Goal: Find specific page/section: Find specific page/section

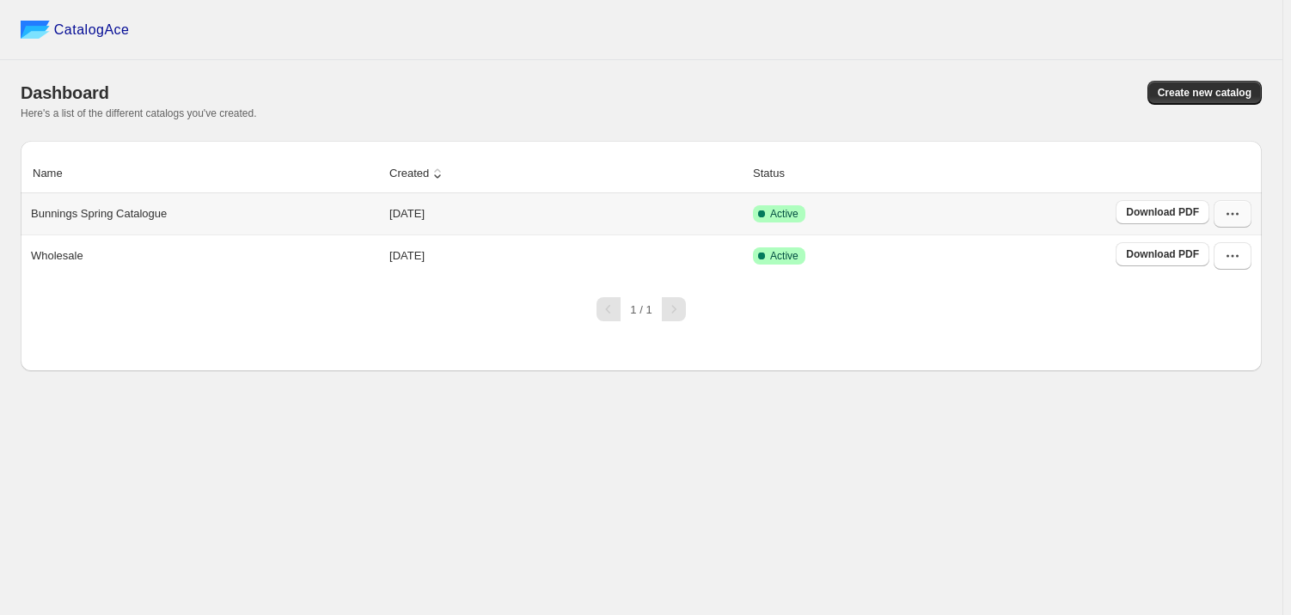
click at [1229, 205] on button "button" at bounding box center [1232, 213] width 38 height 27
click at [1217, 361] on span "Edit" at bounding box center [1230, 368] width 88 height 17
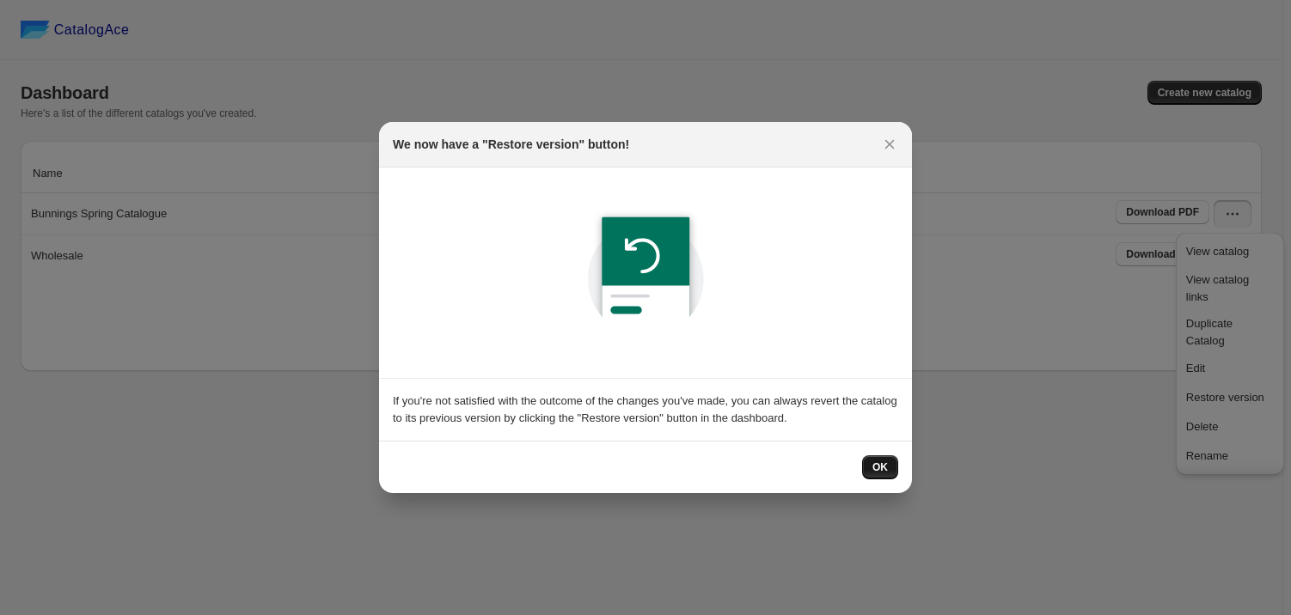
click at [880, 469] on span "OK" at bounding box center [879, 468] width 15 height 14
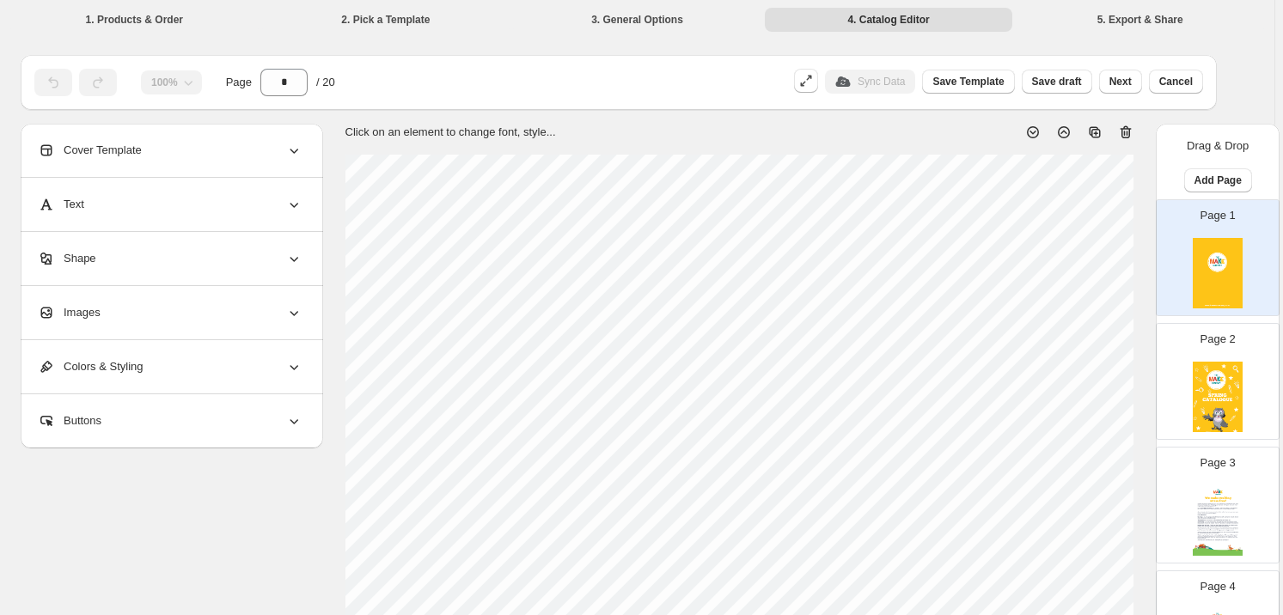
click at [1181, 514] on div "Page 3" at bounding box center [1211, 498] width 108 height 115
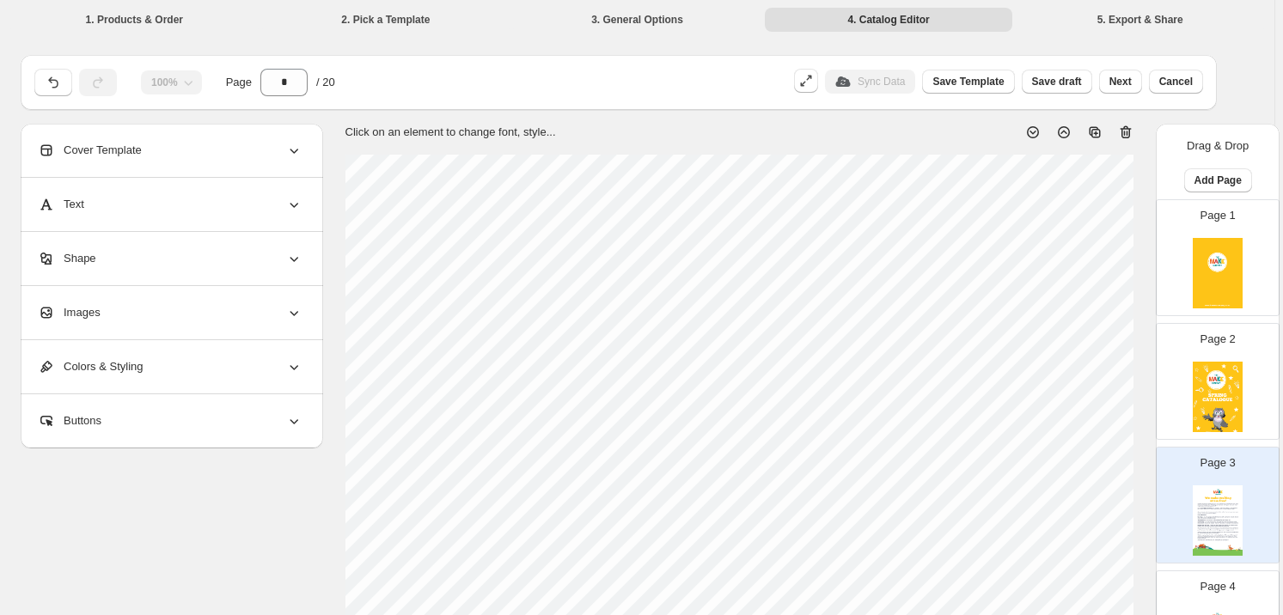
scroll to position [260, 0]
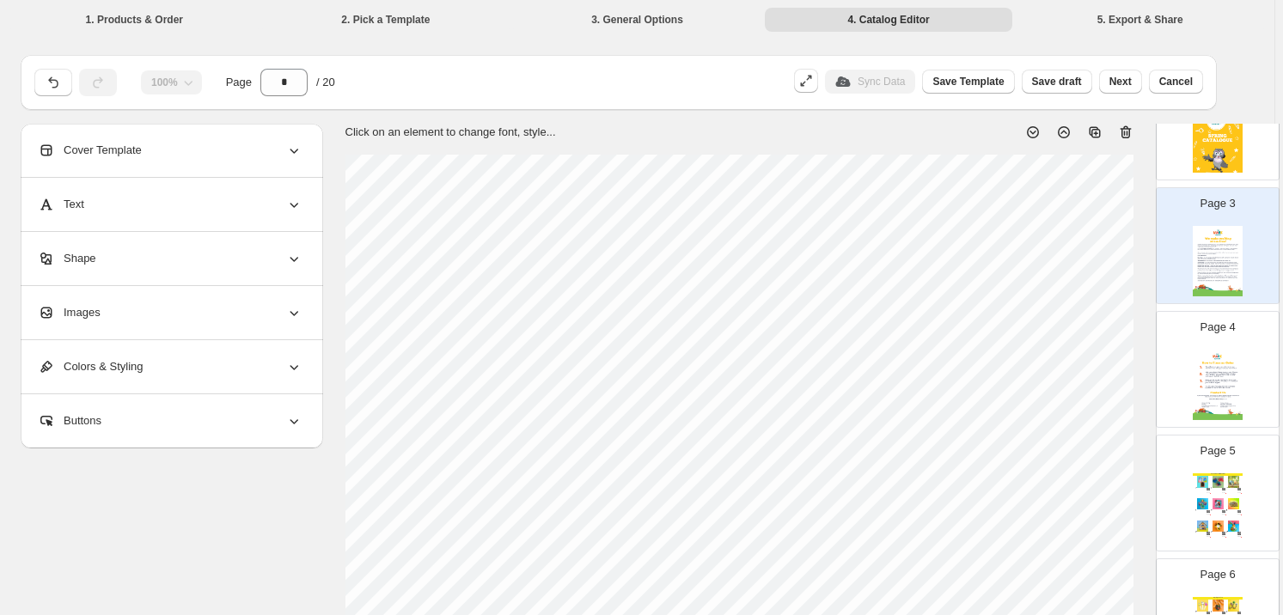
click at [1213, 504] on img at bounding box center [1218, 503] width 15 height 11
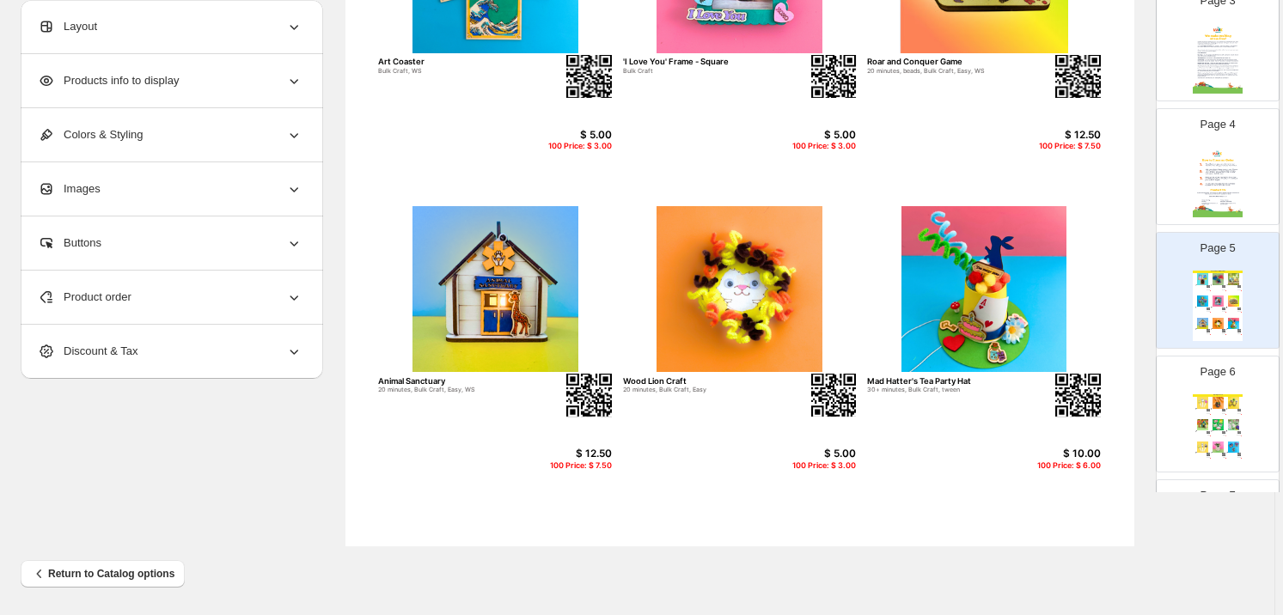
scroll to position [390, 0]
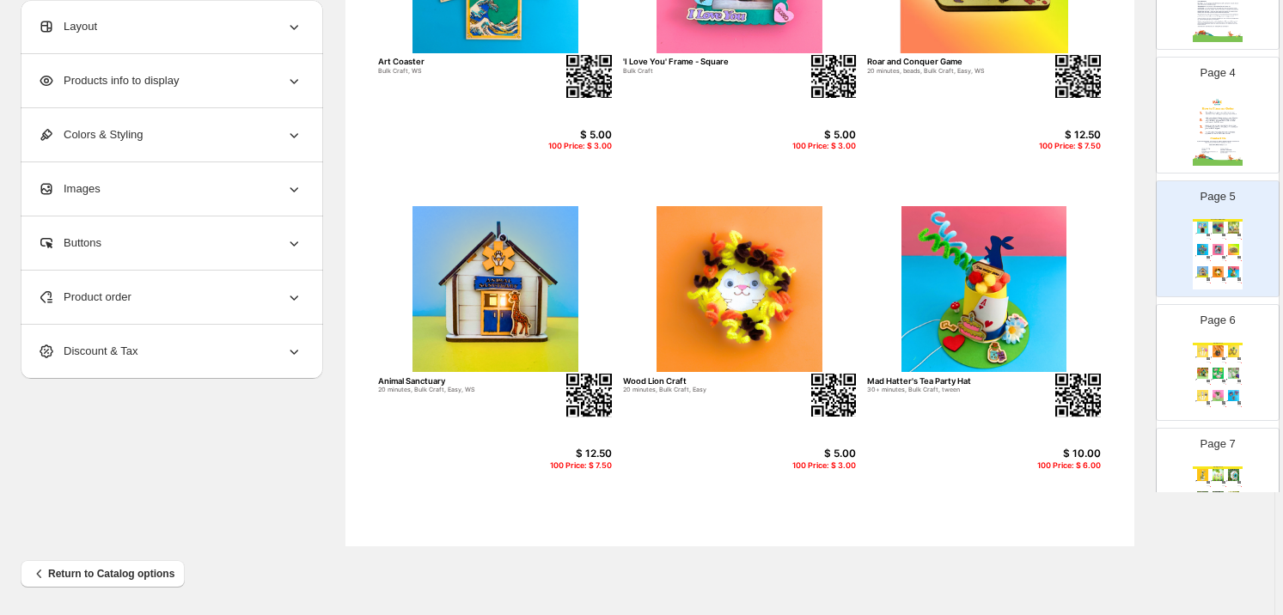
click at [1226, 352] on img at bounding box center [1233, 350] width 15 height 11
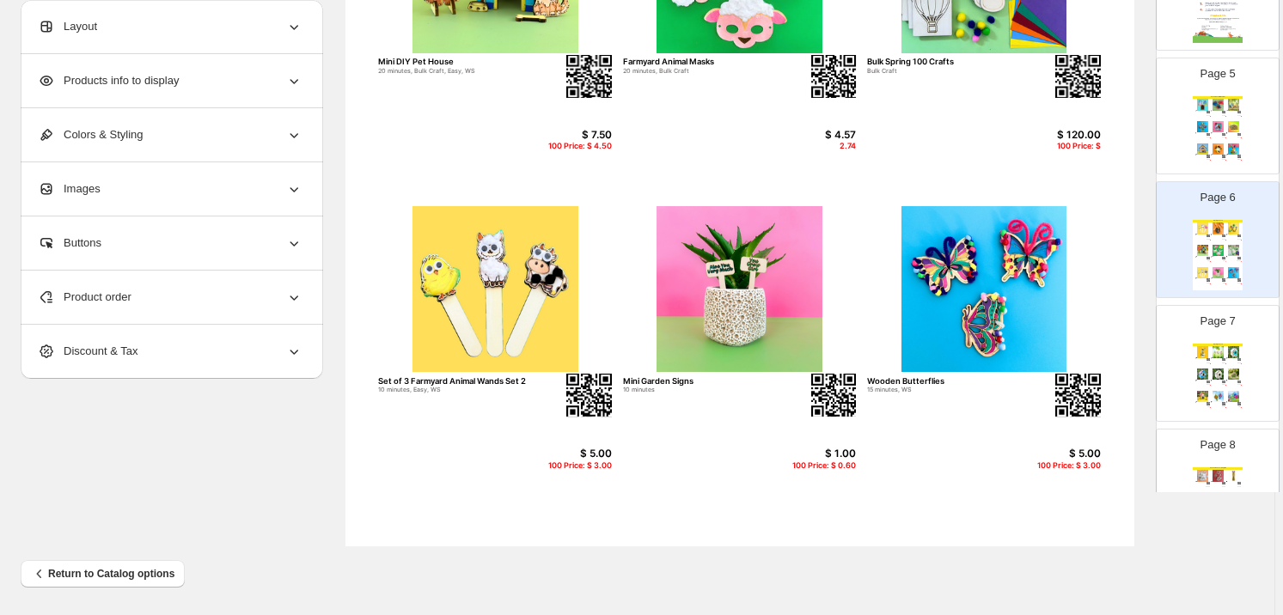
scroll to position [651, 0]
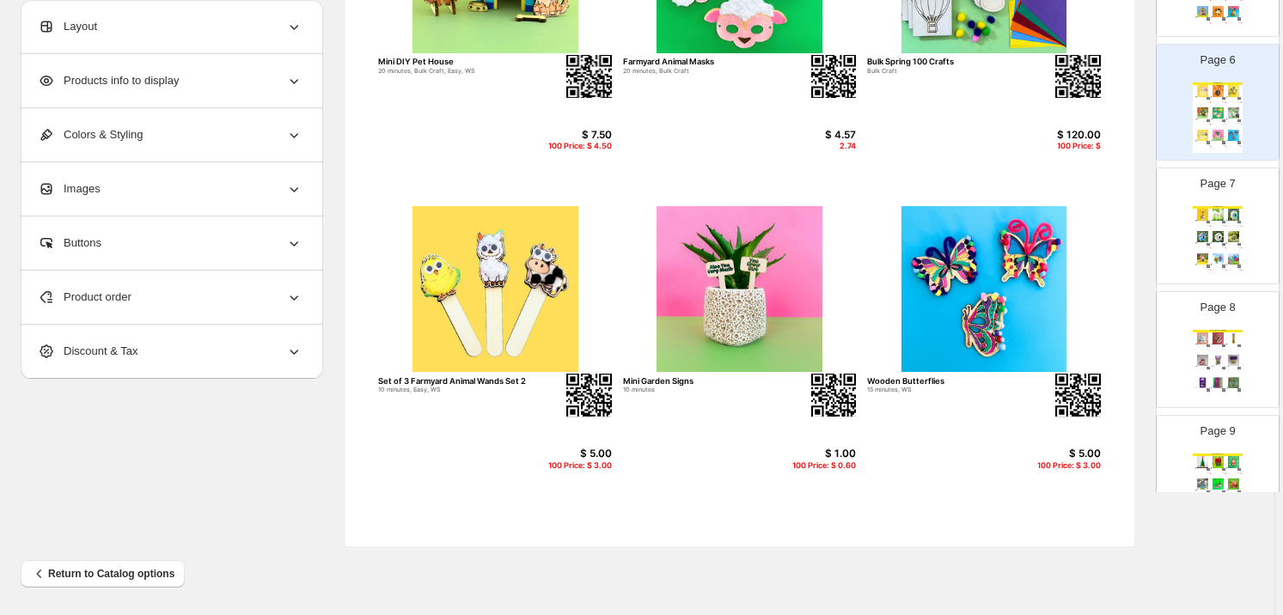
click at [1219, 214] on img at bounding box center [1218, 214] width 15 height 11
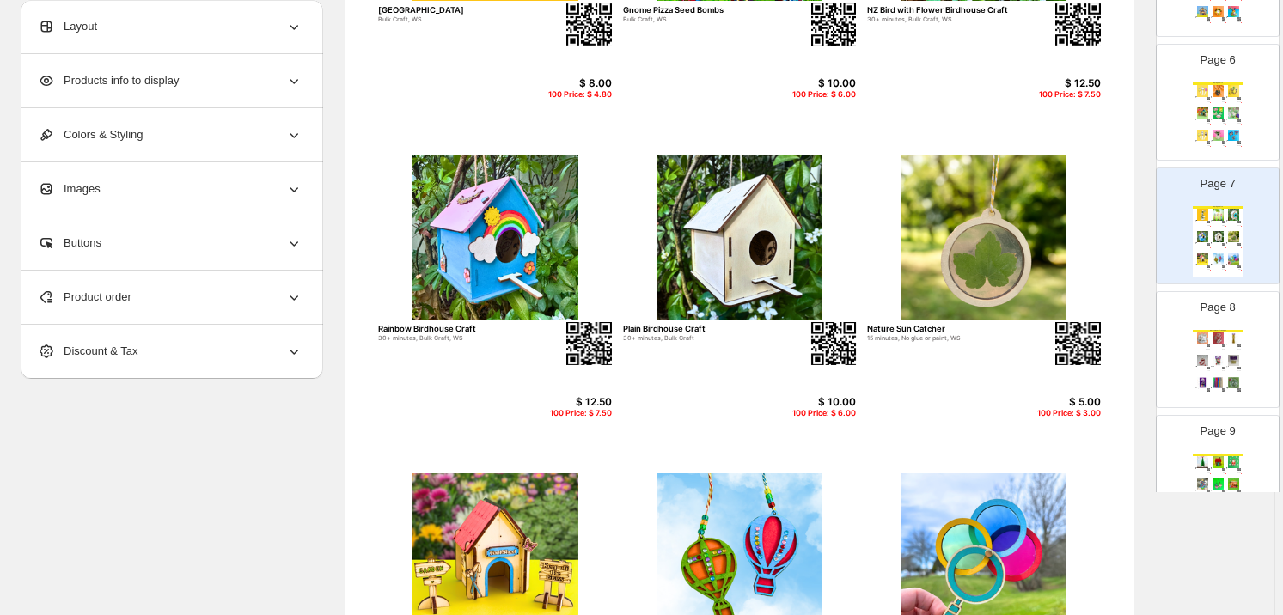
scroll to position [498, 0]
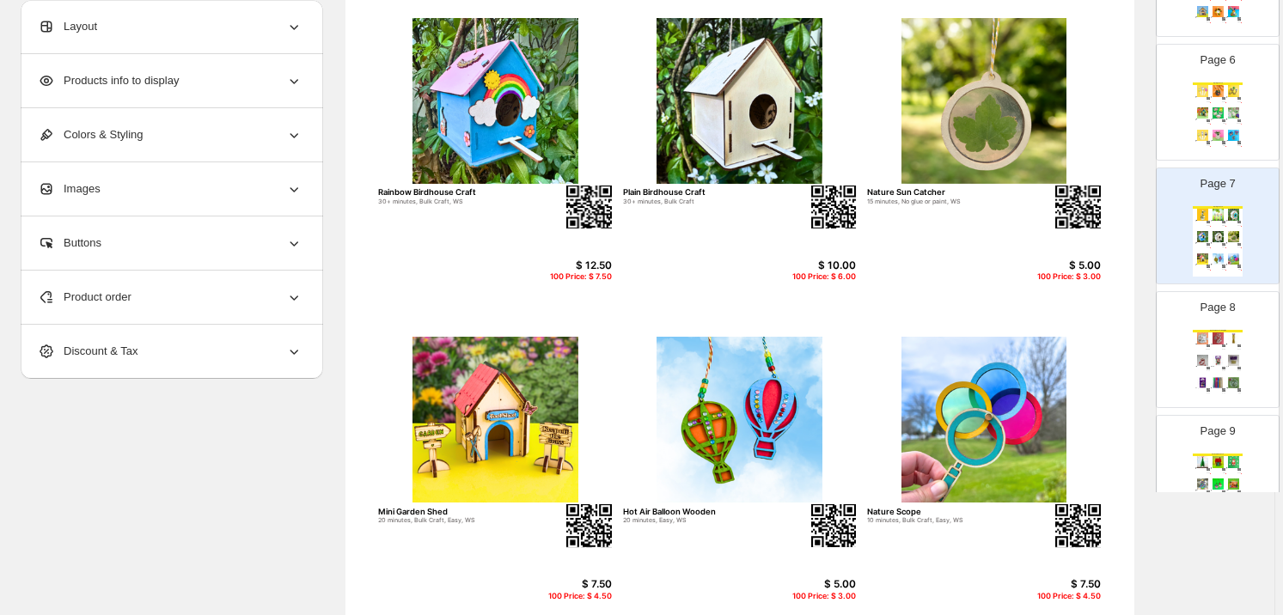
click at [1232, 355] on img at bounding box center [1233, 360] width 15 height 11
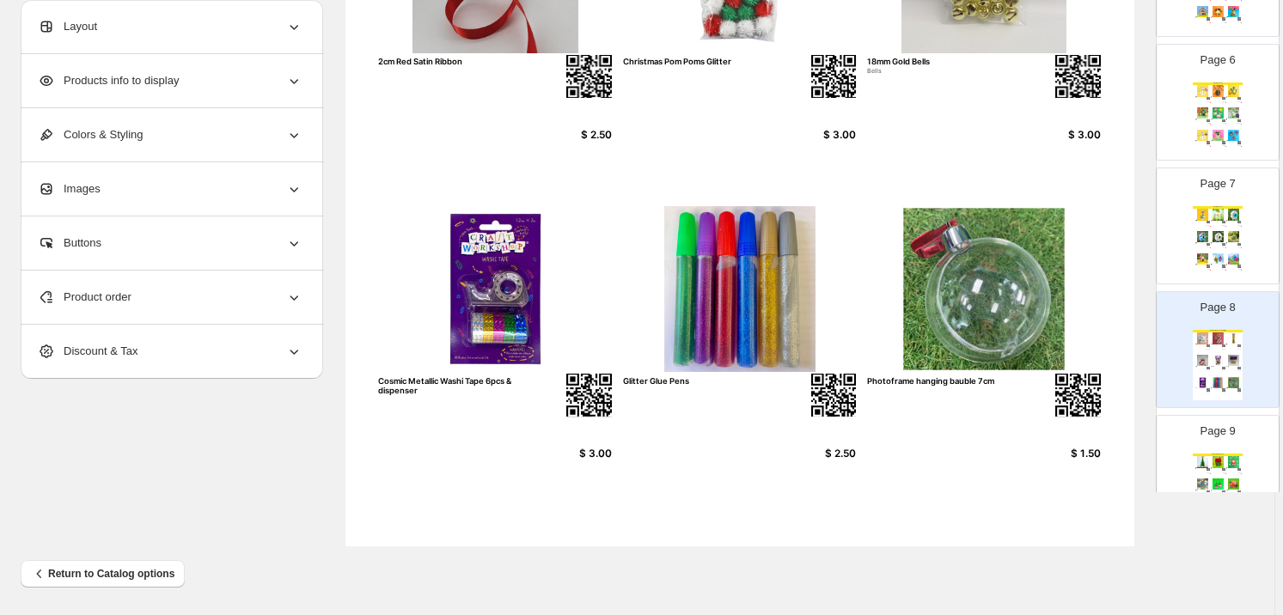
scroll to position [781, 0]
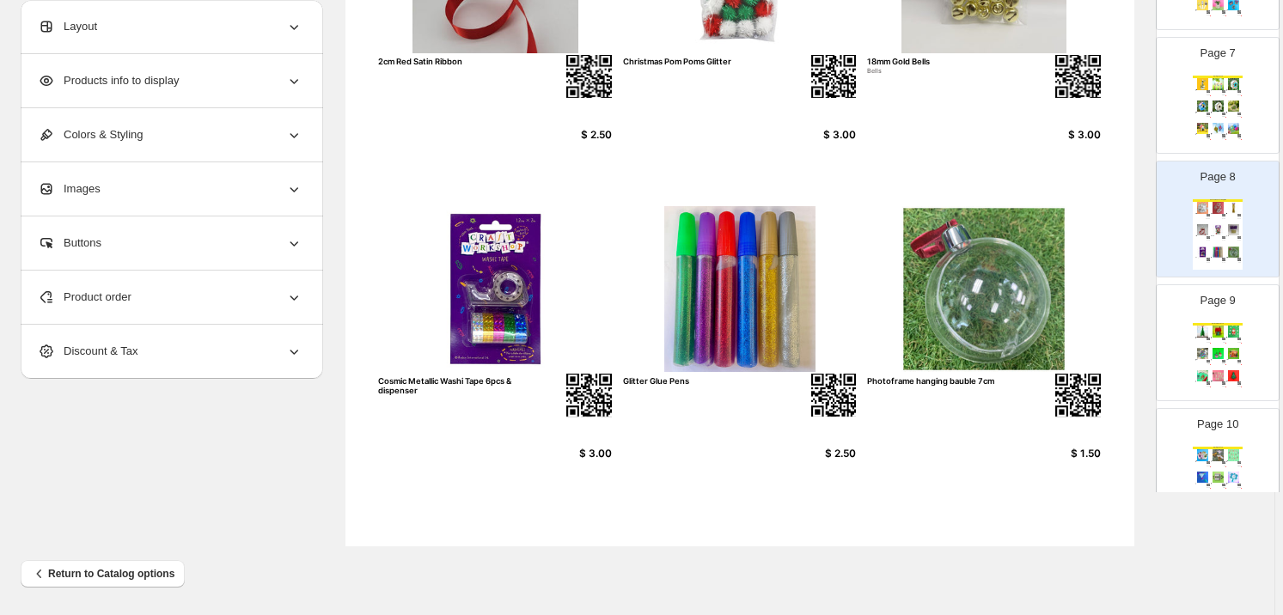
click at [1226, 351] on img at bounding box center [1233, 353] width 15 height 11
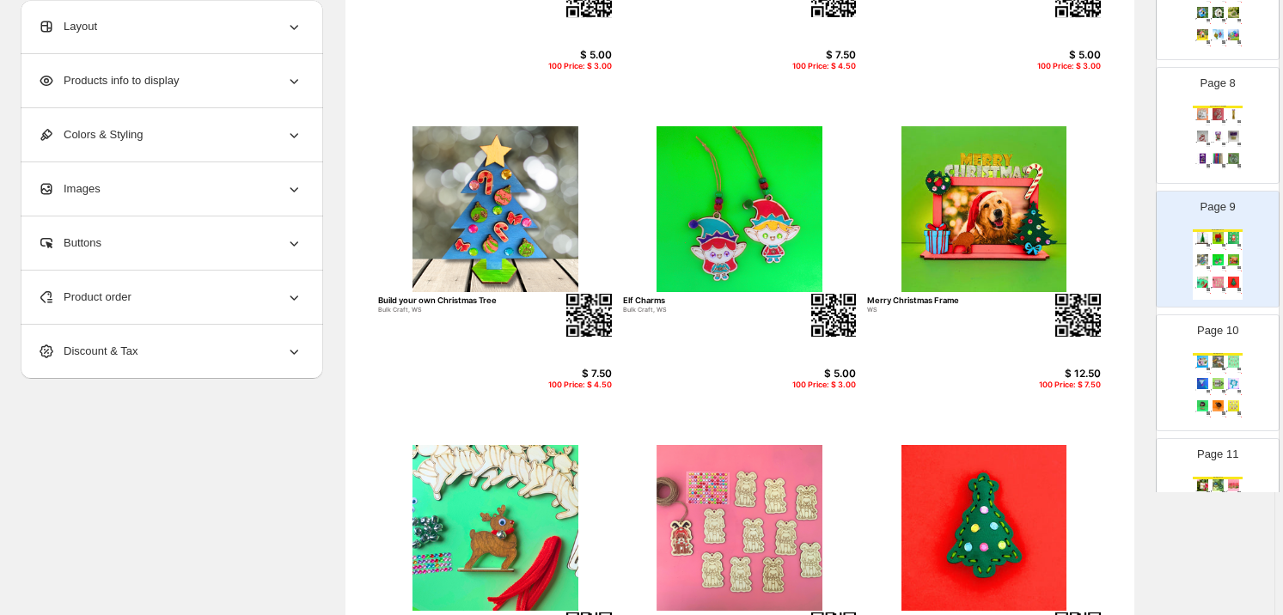
scroll to position [911, 0]
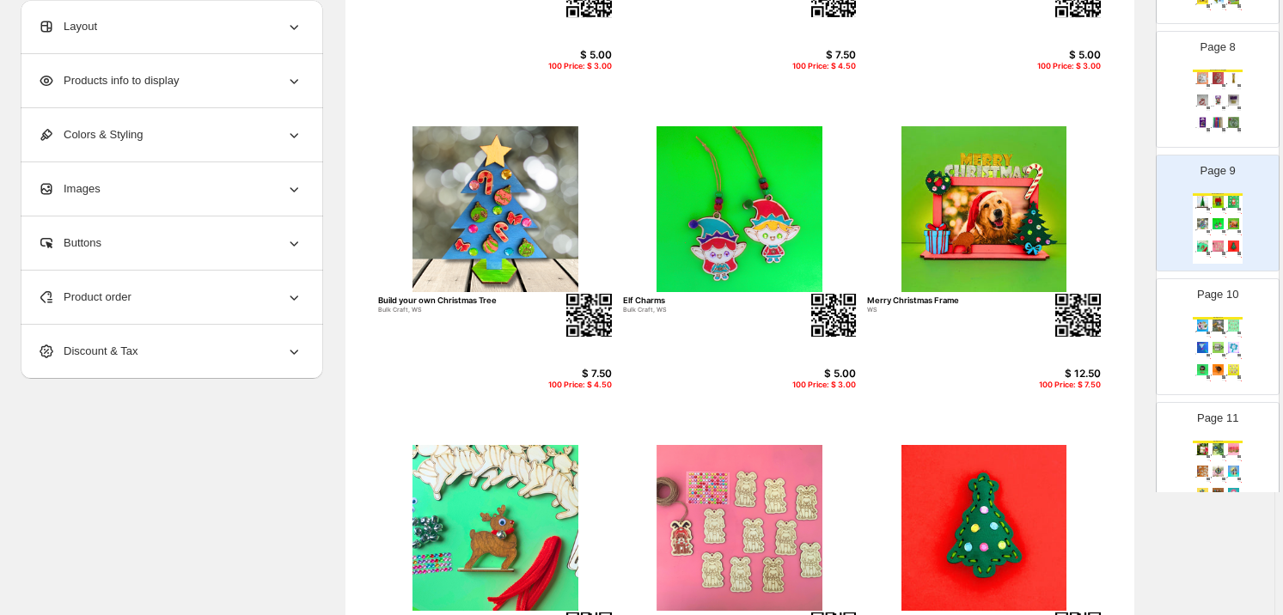
click at [1231, 342] on img at bounding box center [1233, 347] width 15 height 11
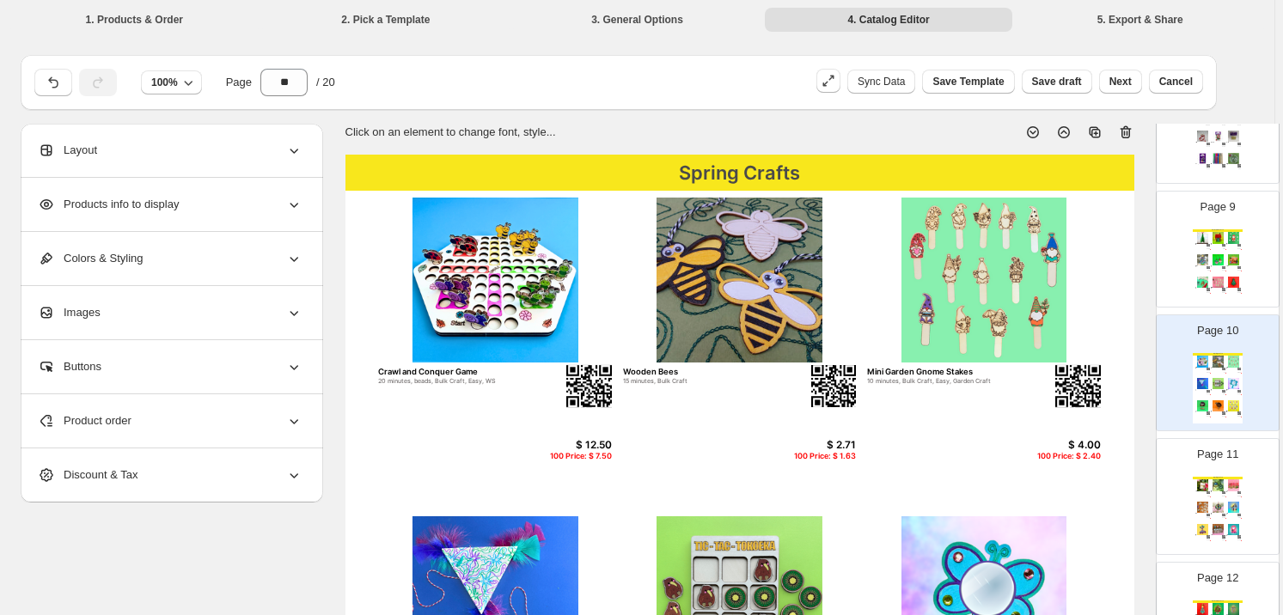
scroll to position [1171, 0]
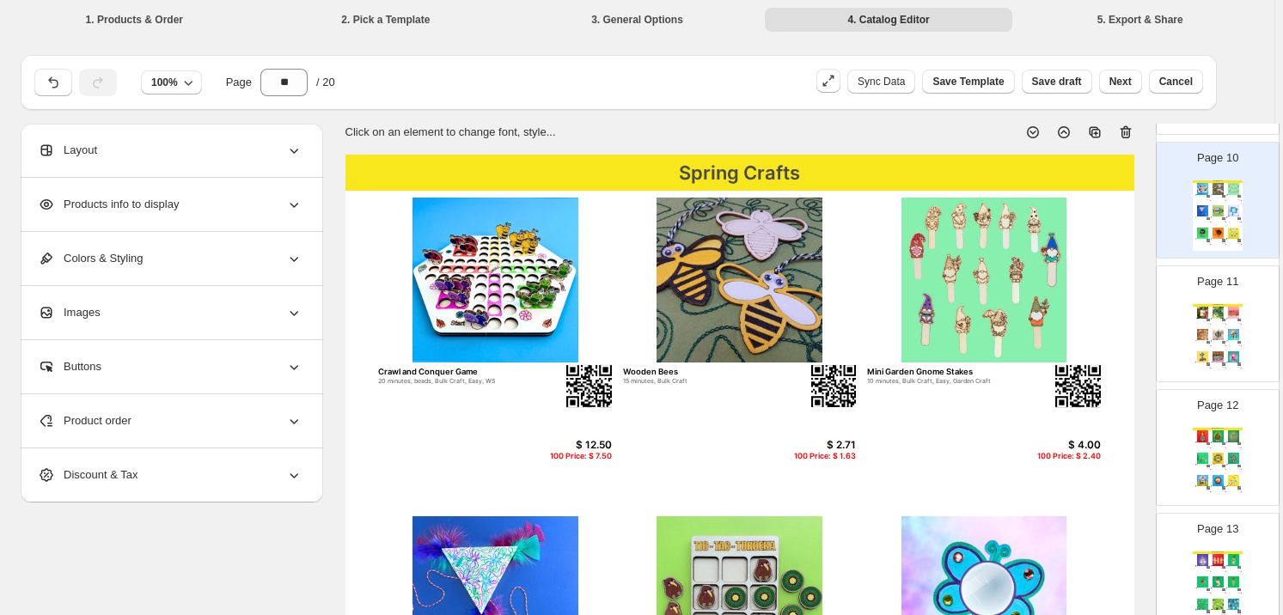
click at [1231, 315] on img at bounding box center [1233, 312] width 15 height 11
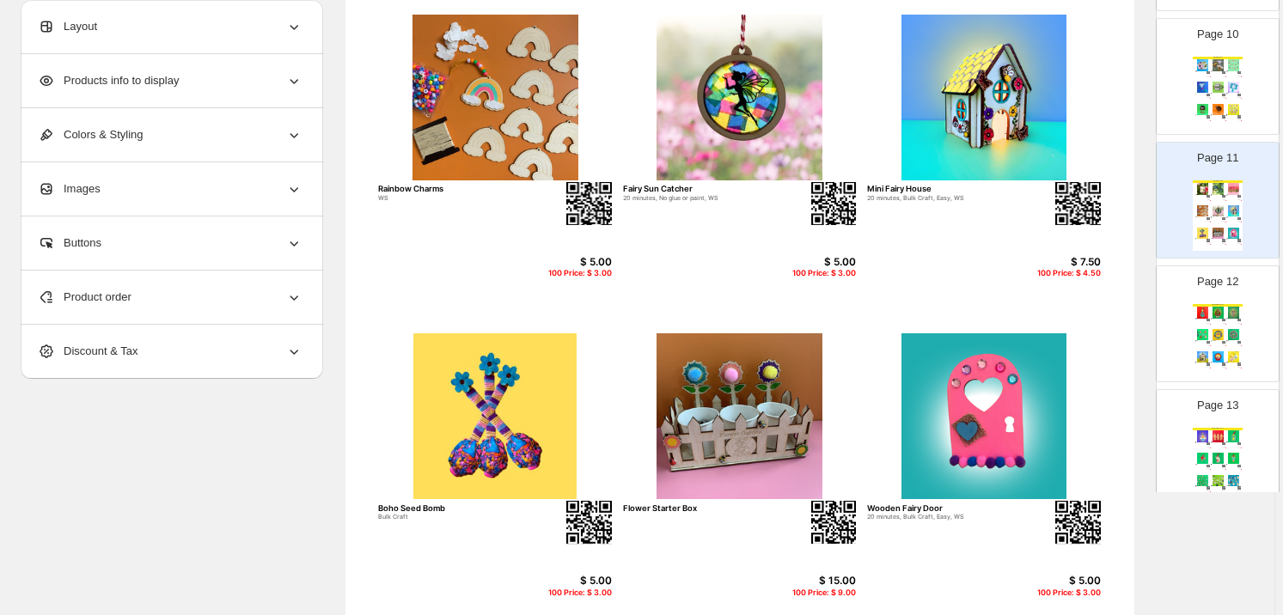
scroll to position [629, 0]
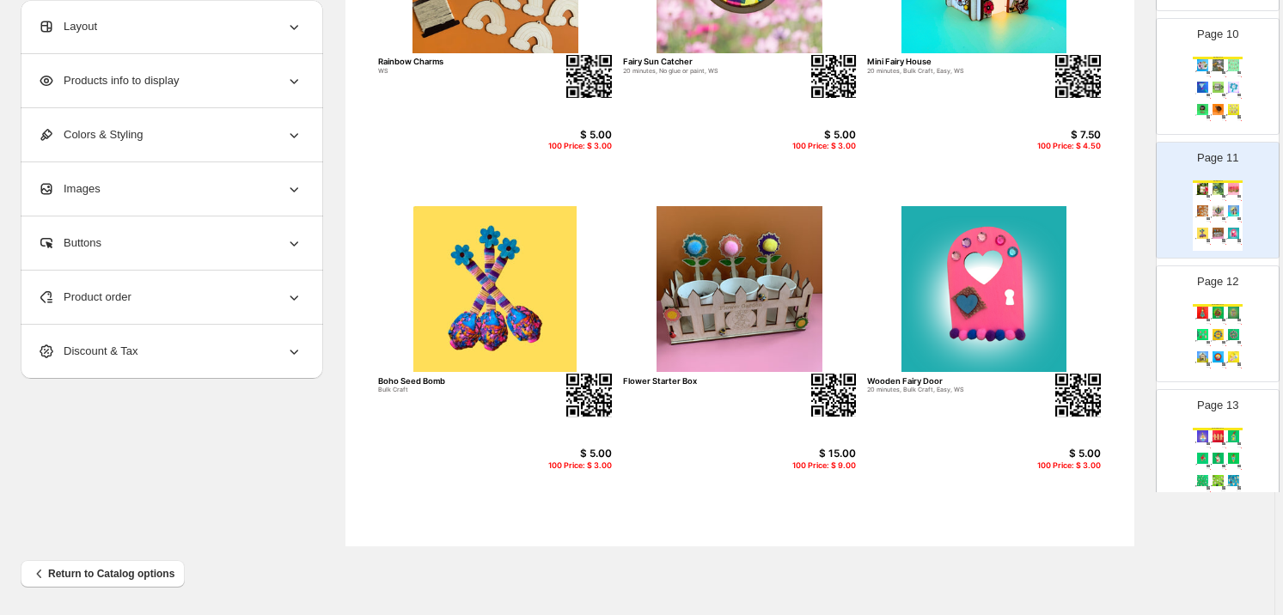
click at [1230, 333] on img at bounding box center [1233, 334] width 15 height 11
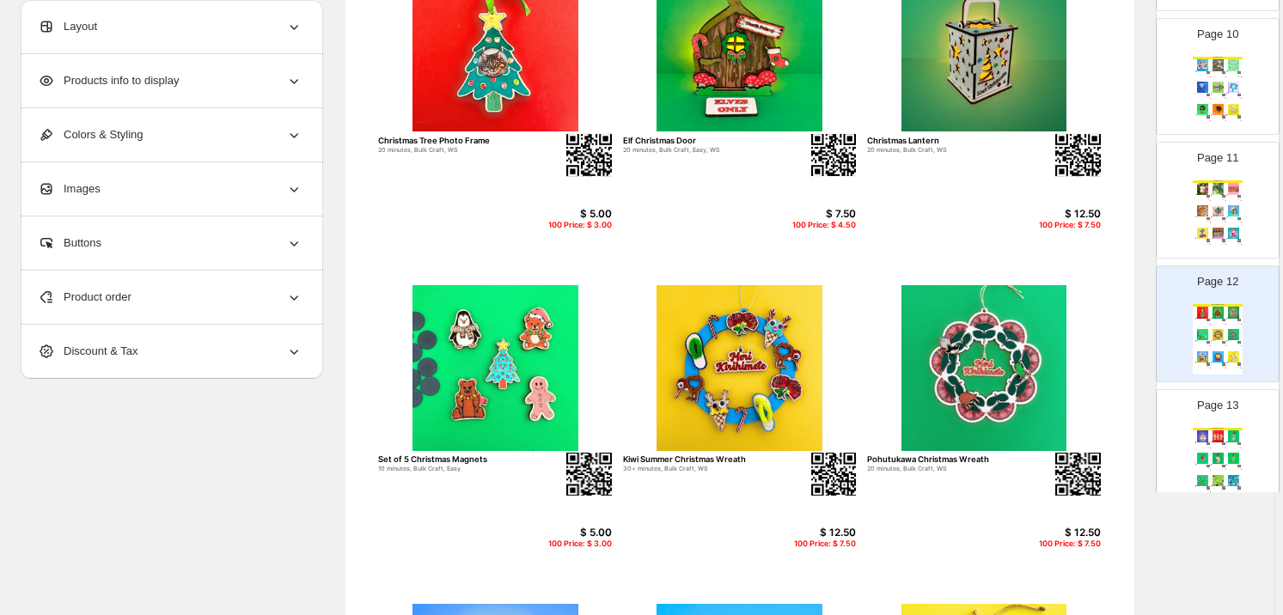
scroll to position [521, 0]
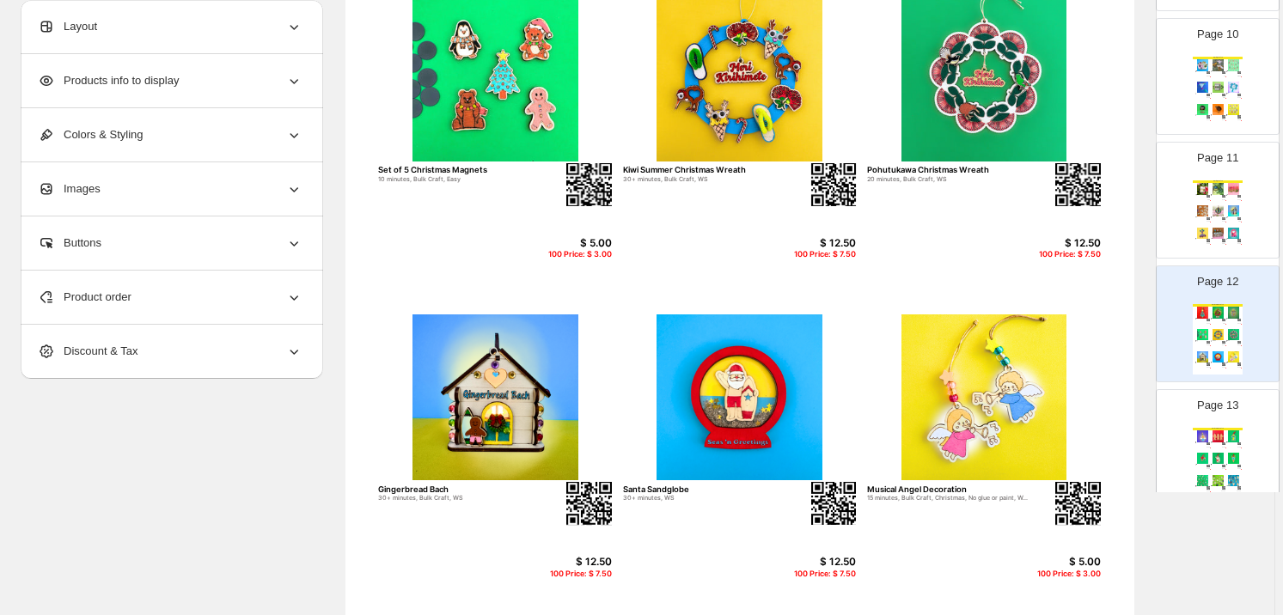
click at [1220, 443] on div "Christmas Crafts Angel Decoration 15 minutes, Bulk Craft, No glue or paint, WS …" at bounding box center [1218, 463] width 50 height 70
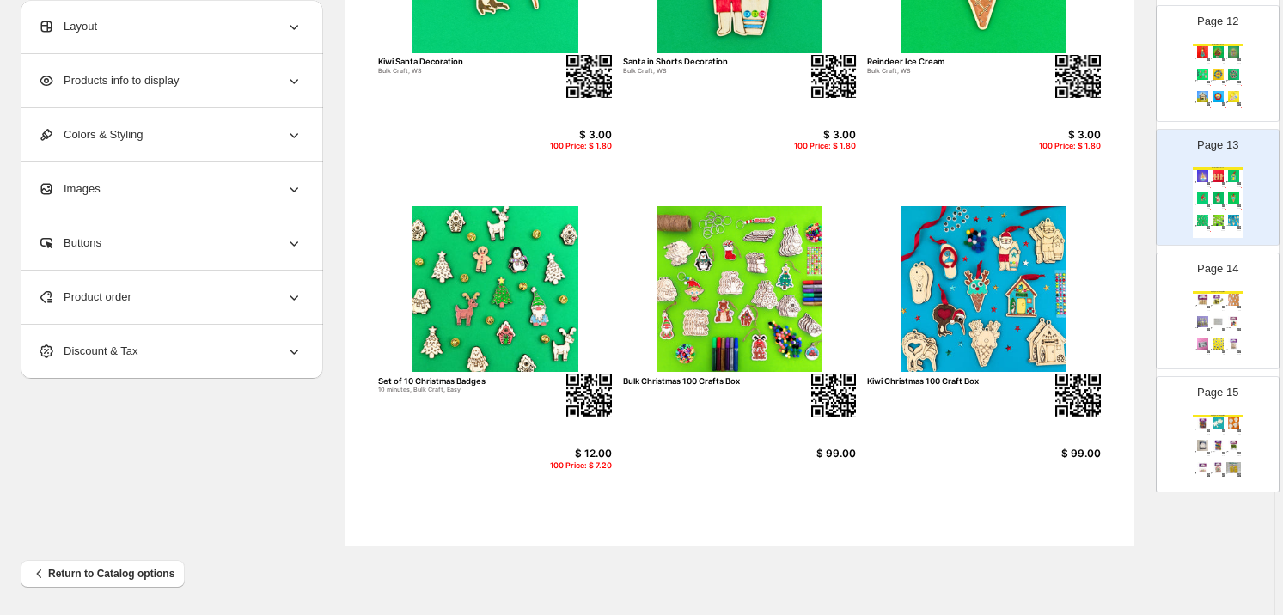
scroll to position [1562, 0]
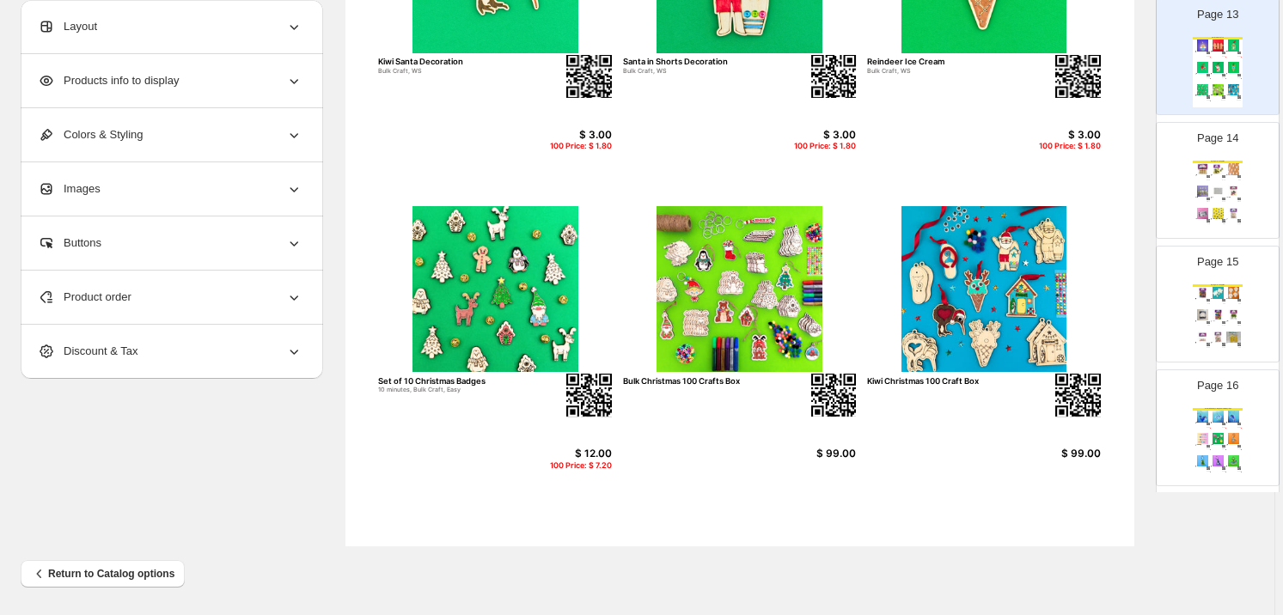
click at [1217, 210] on img at bounding box center [1218, 213] width 15 height 11
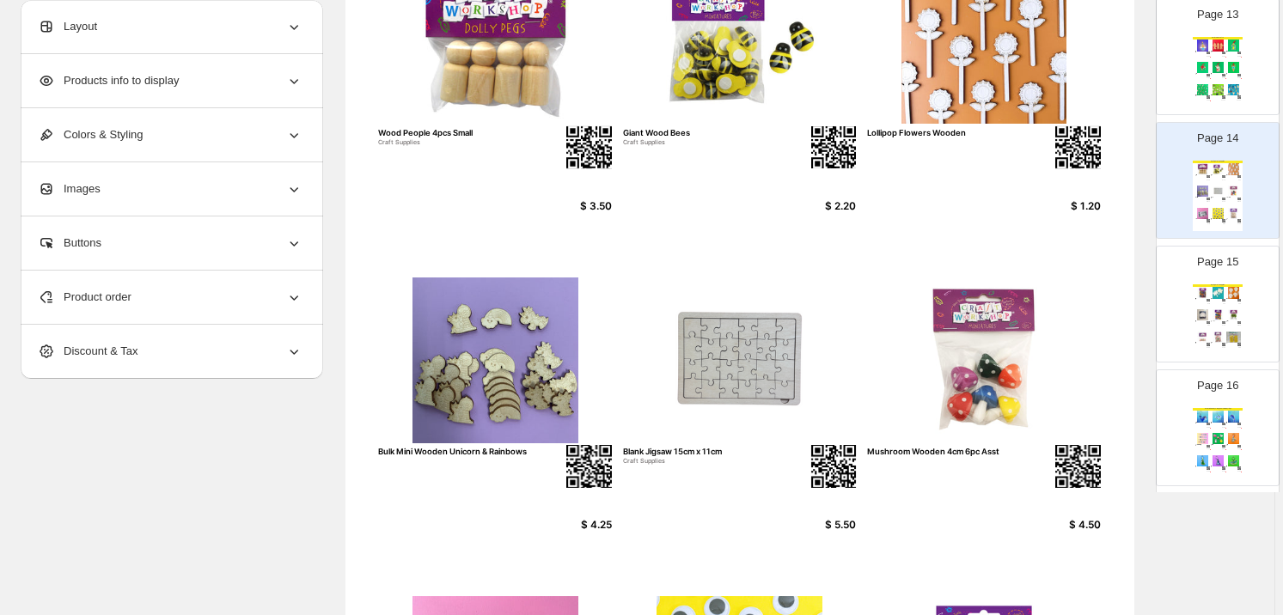
scroll to position [370, 0]
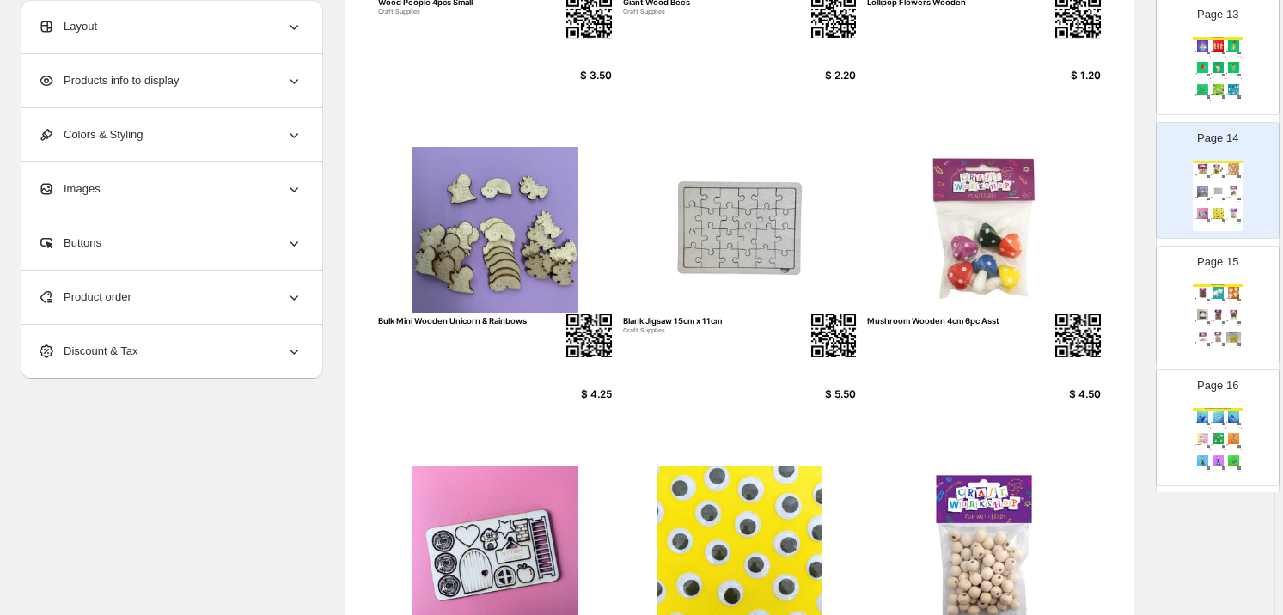
click at [1240, 314] on div "Page 15 Spring Craft Supplies Craft Feathers - Assorted Colours Craft Supplies …" at bounding box center [1211, 297] width 108 height 115
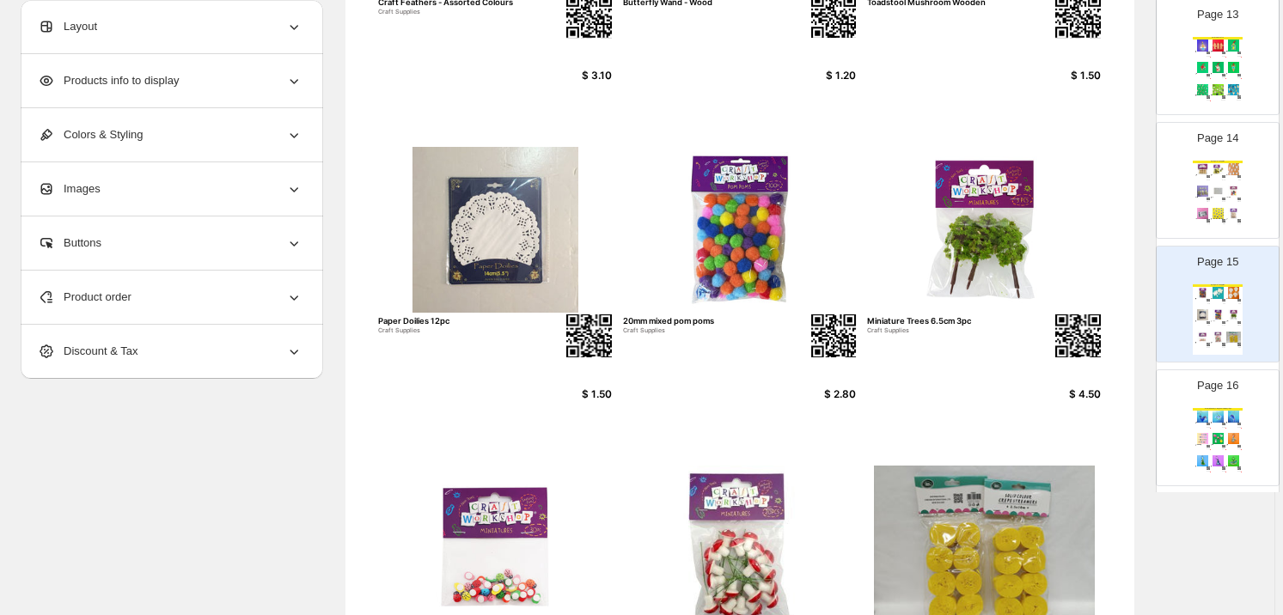
click at [1211, 419] on img at bounding box center [1218, 416] width 15 height 11
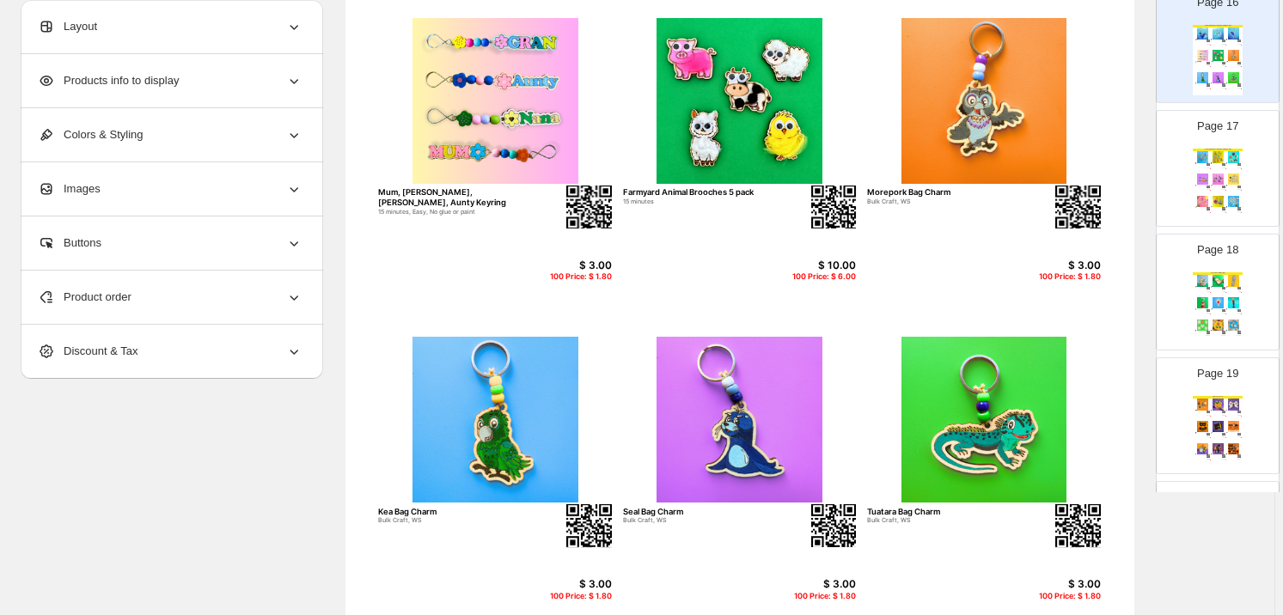
scroll to position [2083, 0]
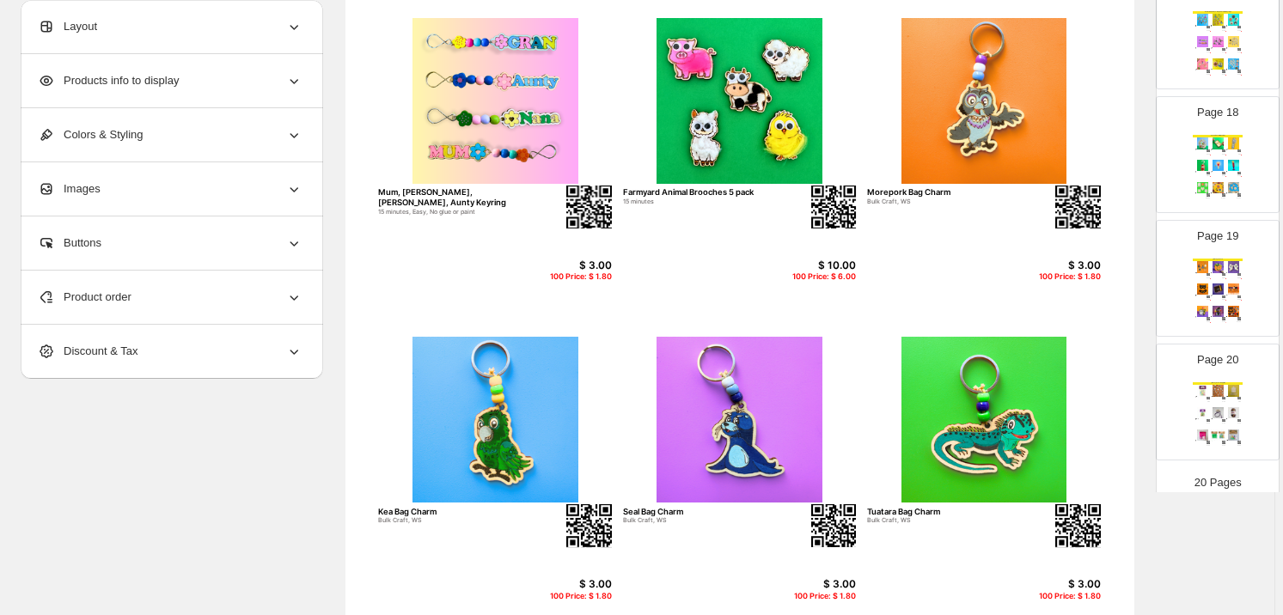
click at [1222, 52] on div "Great Giveaways - Bag Charms & Keyrings Doggy Bag Charms 10 minutes, 15 minutes…" at bounding box center [1218, 46] width 50 height 70
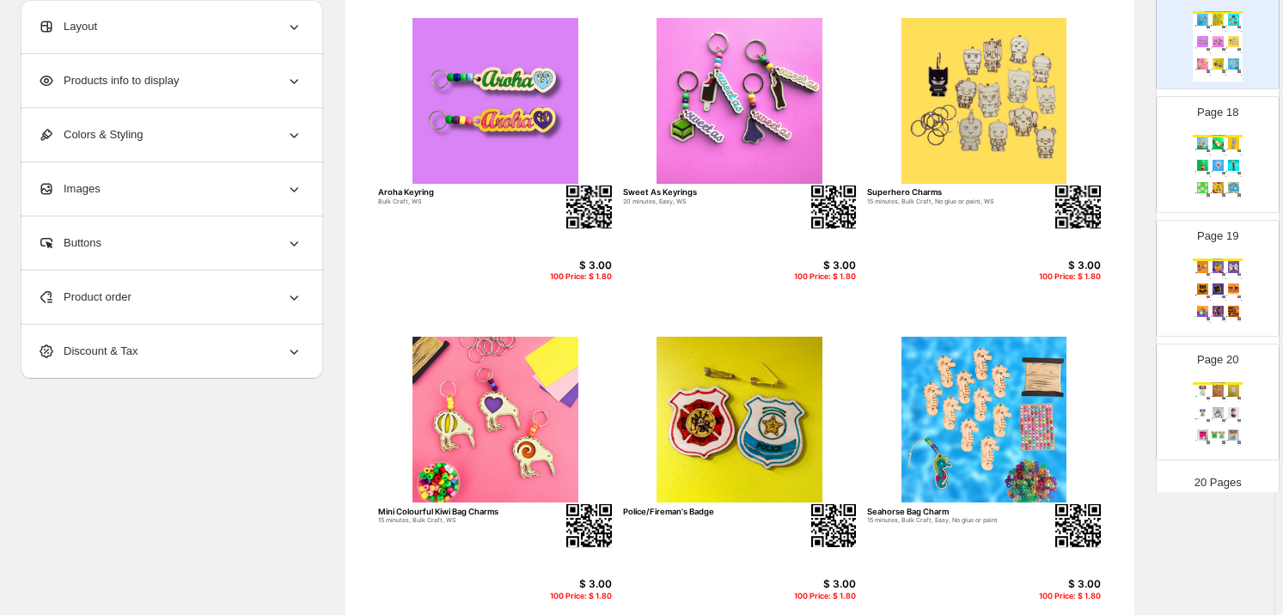
click at [1215, 172] on div "Mini Hoop Challenge" at bounding box center [1216, 172] width 10 height 1
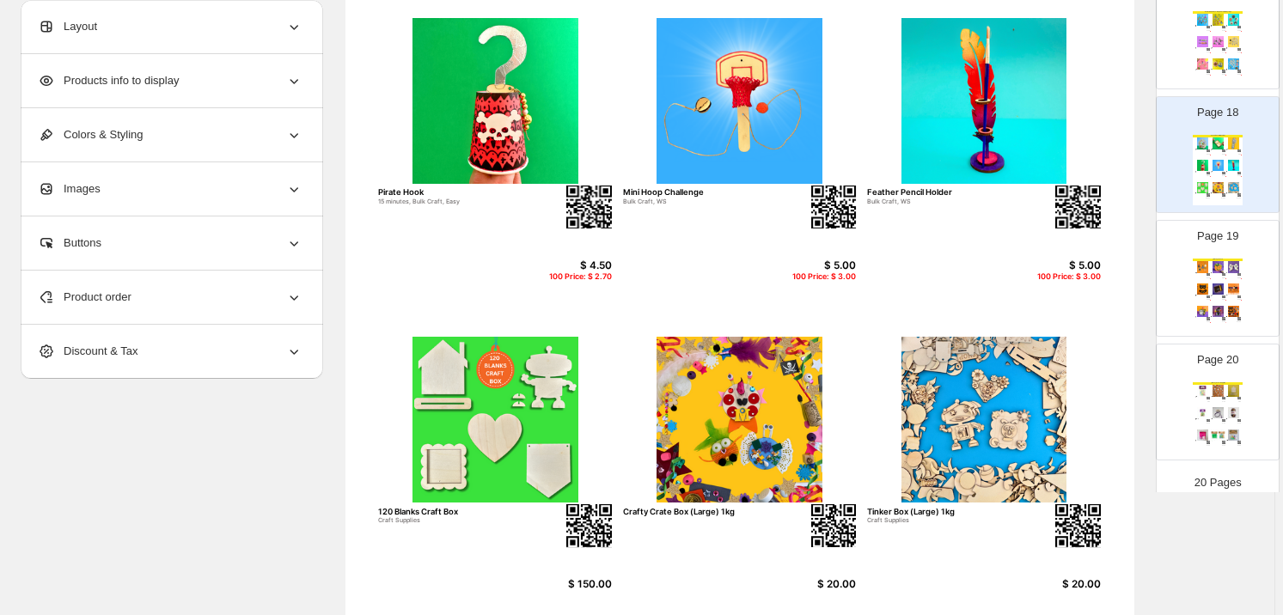
click at [1226, 284] on img at bounding box center [1233, 289] width 15 height 11
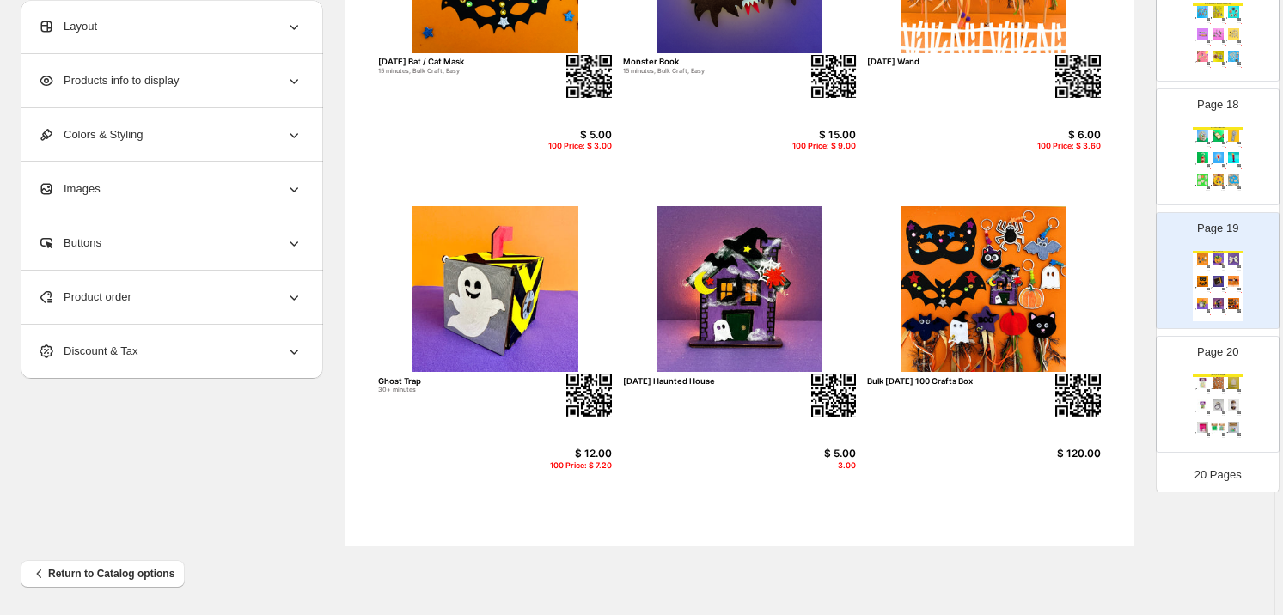
scroll to position [2093, 0]
click at [1217, 398] on img at bounding box center [1218, 403] width 15 height 11
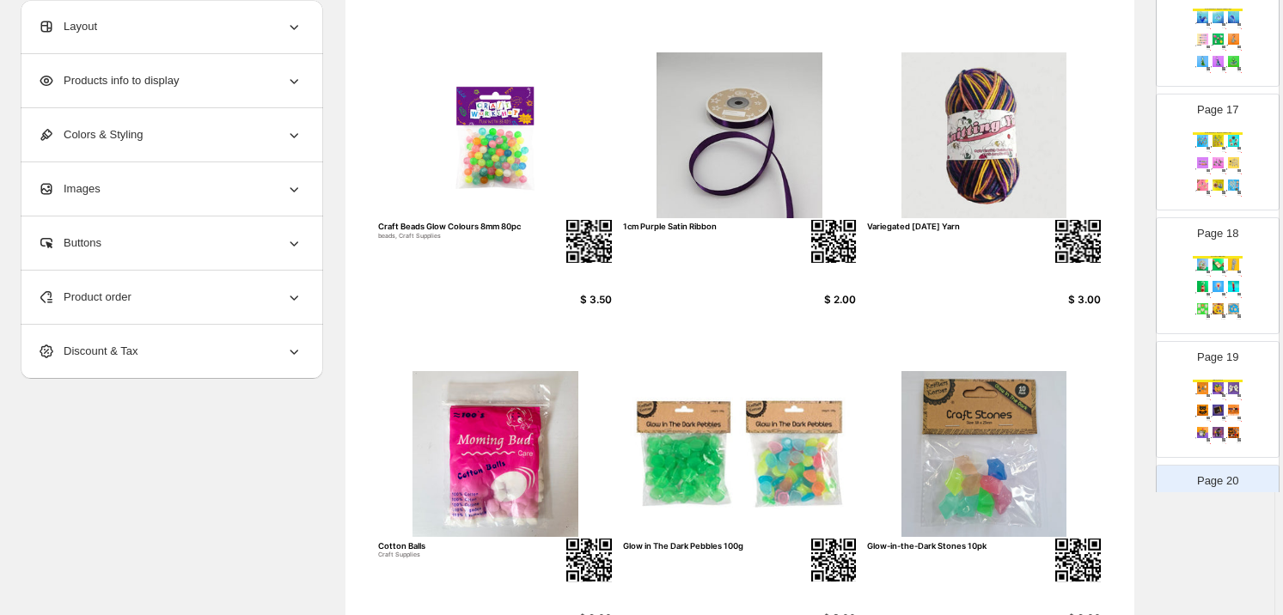
scroll to position [629, 0]
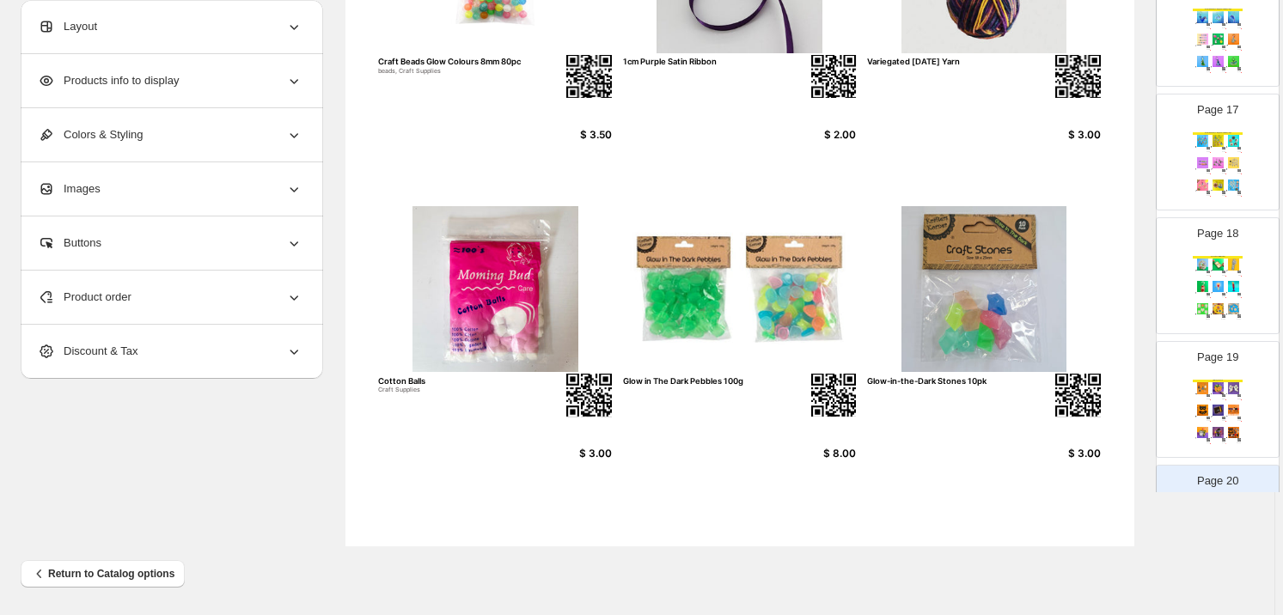
click at [1206, 290] on div "We Think You'll Also Like.... Kiwi Bach 20 minutes, Easy, WS $ 12.50 100 Price:…" at bounding box center [1218, 291] width 50 height 70
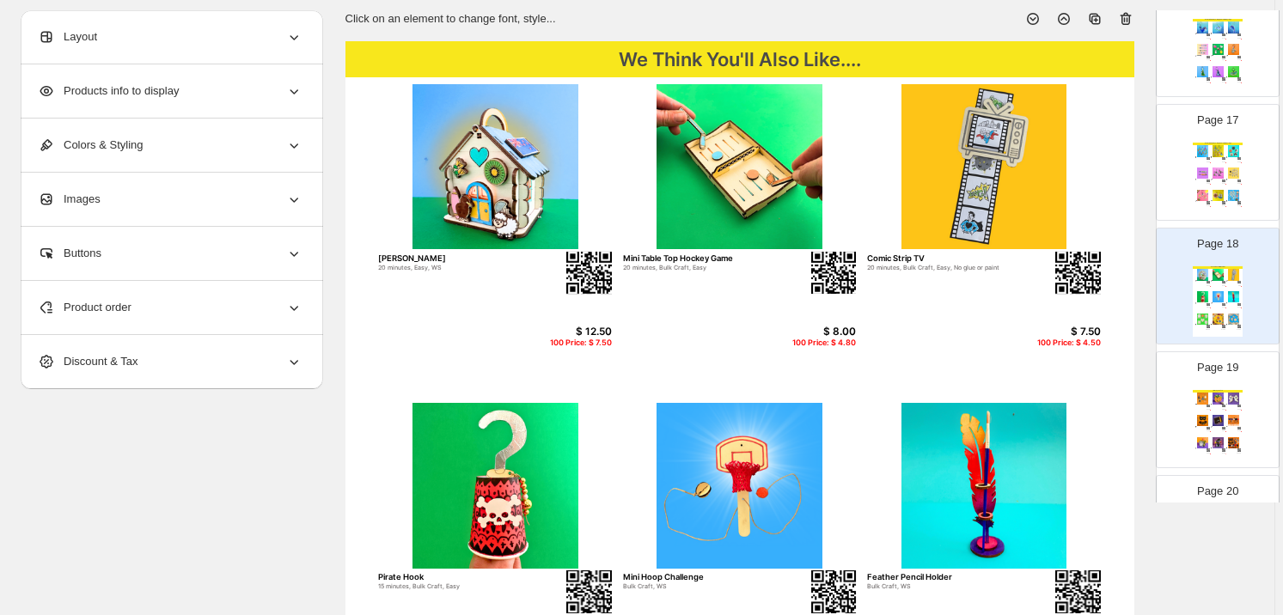
scroll to position [108, 0]
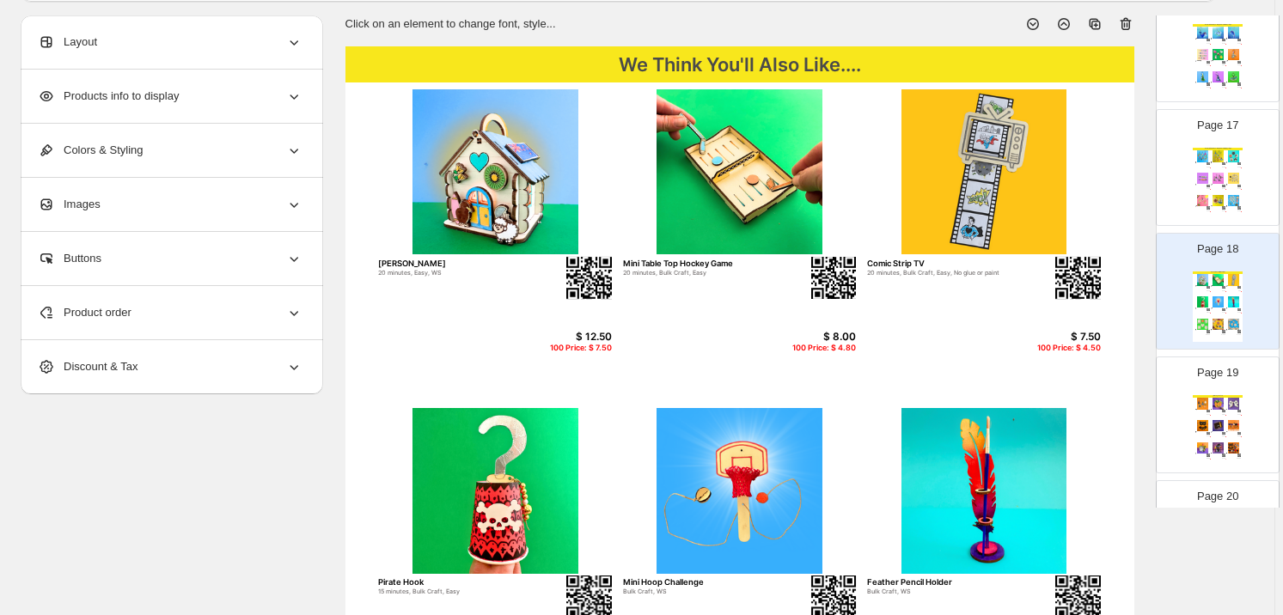
click at [1199, 202] on img at bounding box center [1202, 200] width 15 height 11
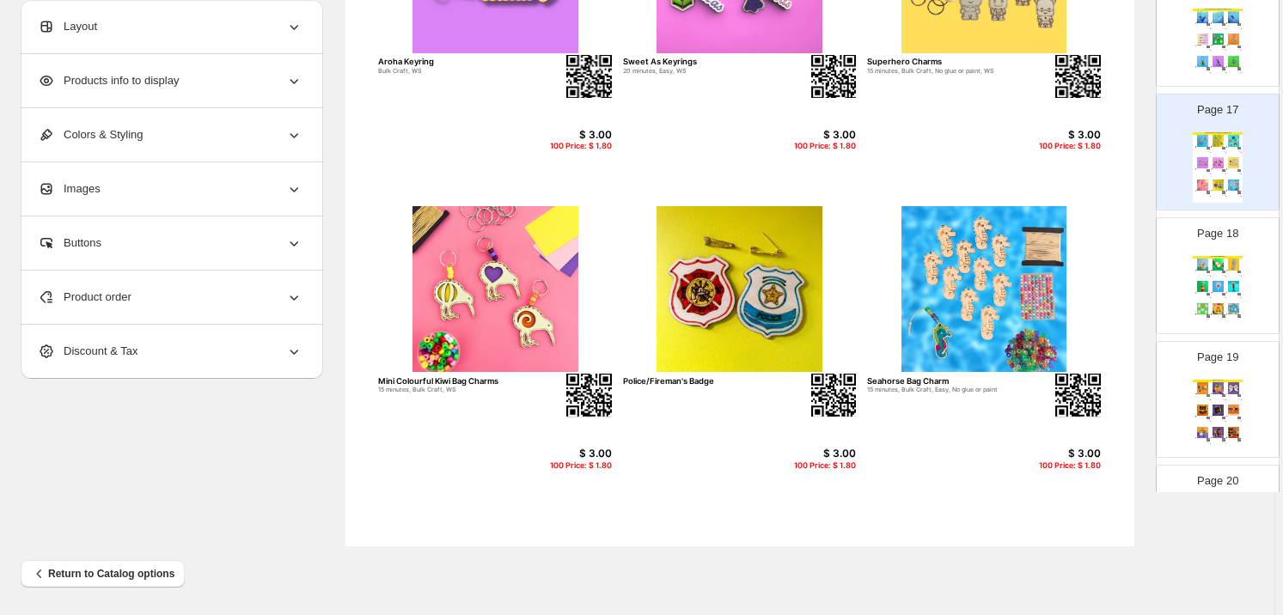
scroll to position [1832, 0]
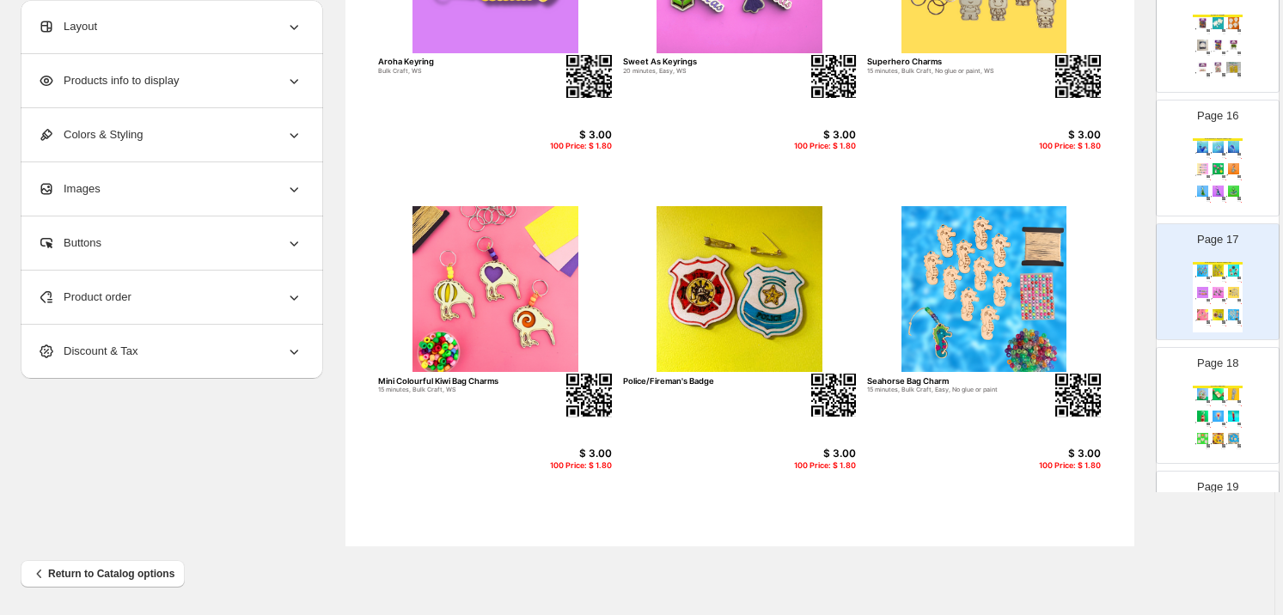
click at [1211, 186] on img at bounding box center [1218, 191] width 15 height 11
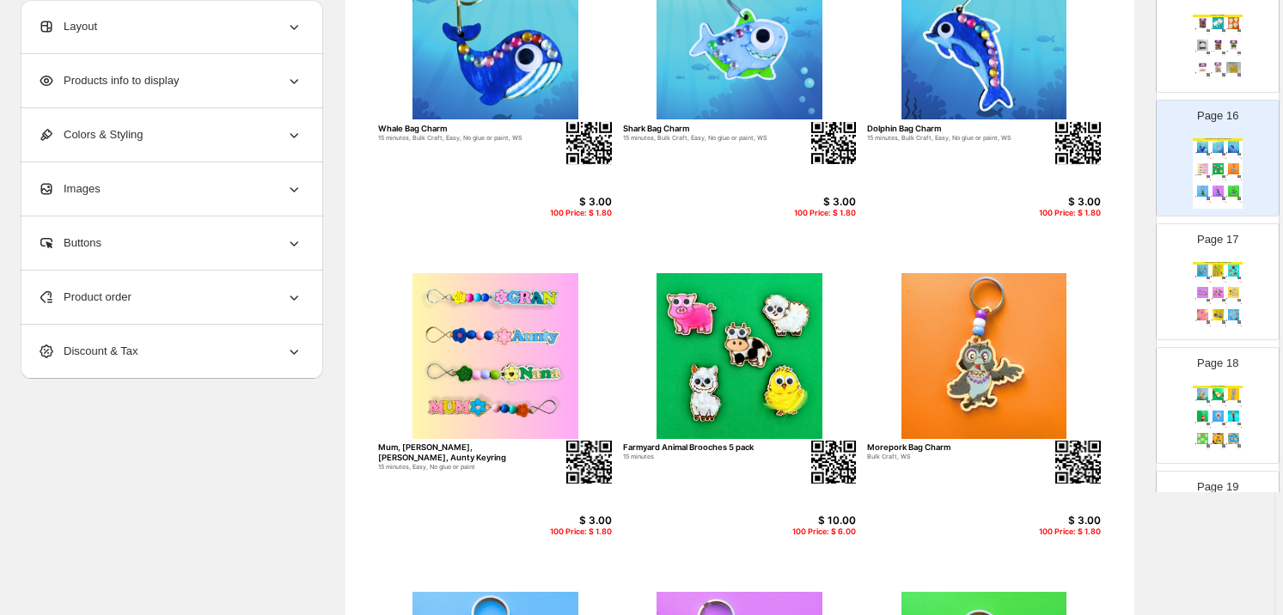
scroll to position [239, 0]
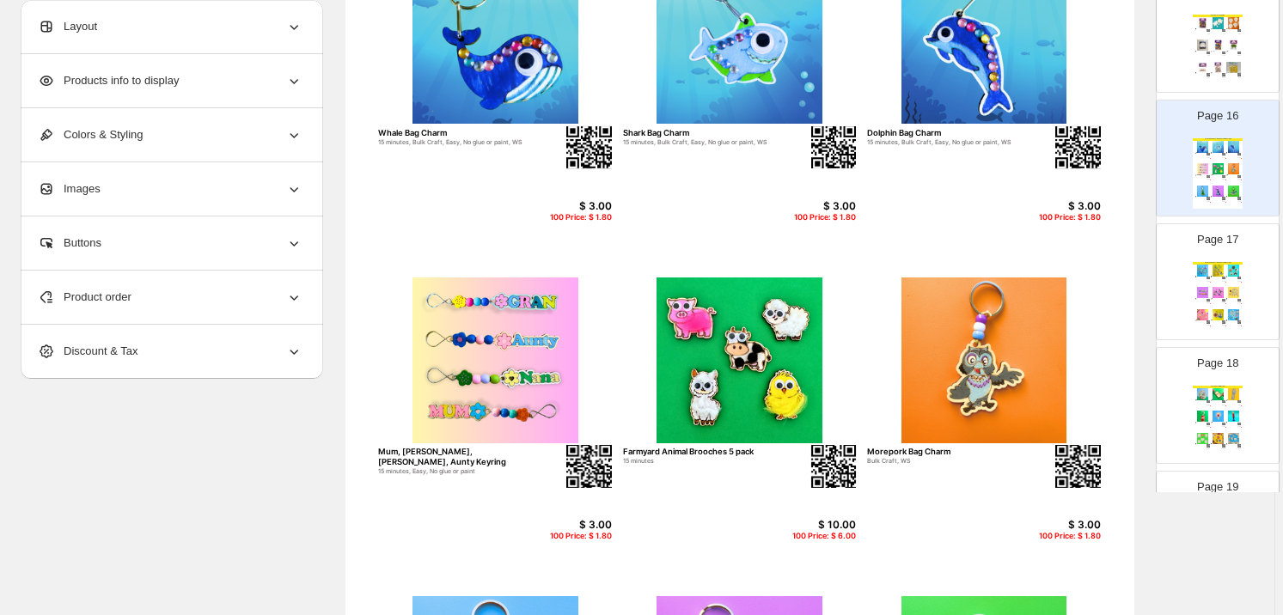
click at [1195, 40] on img at bounding box center [1202, 45] width 15 height 11
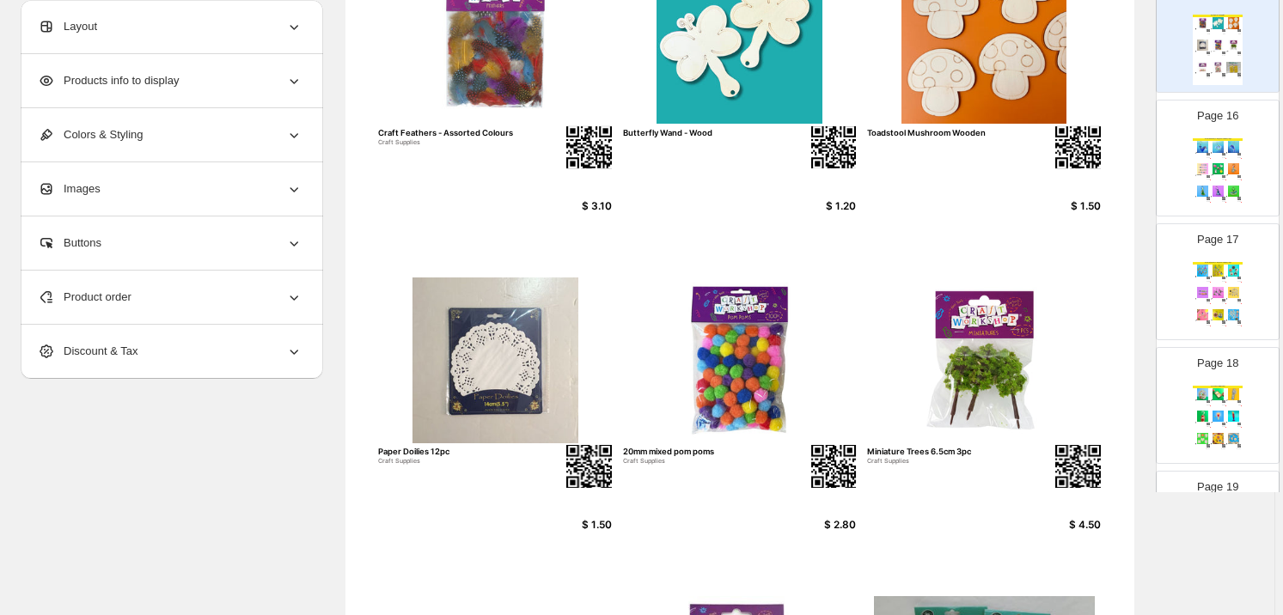
click at [1207, 405] on div "We Think You'll Also Like.... Kiwi Bach 20 minutes, Easy, WS $ 12.50 100 Price:…" at bounding box center [1218, 421] width 50 height 70
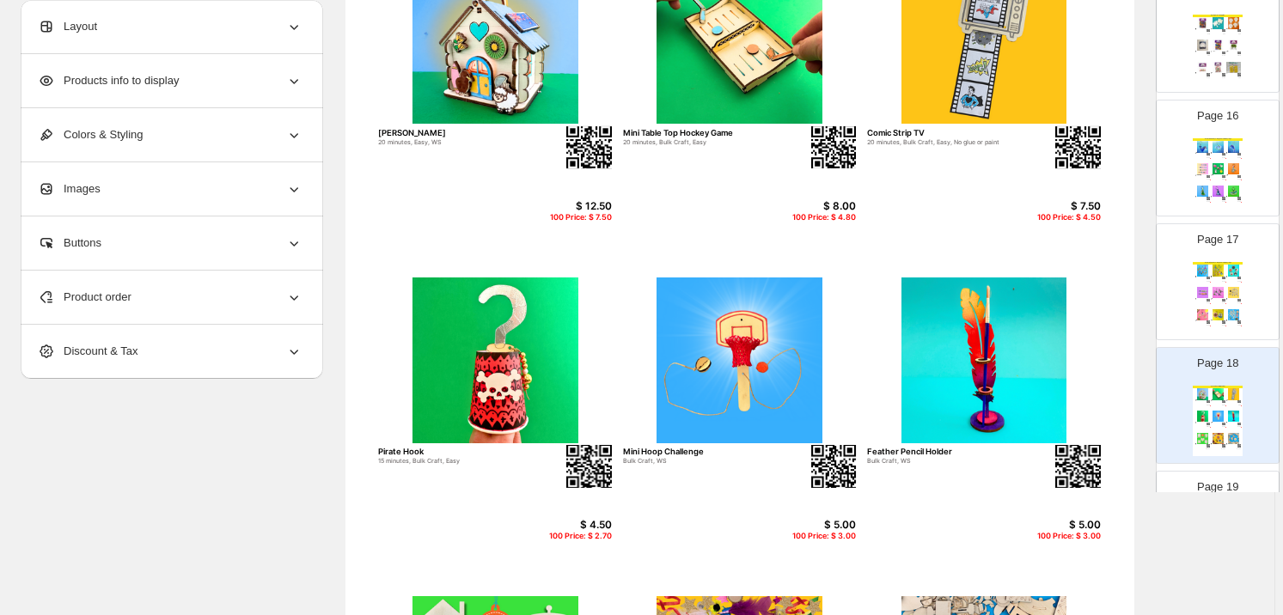
scroll to position [2093, 0]
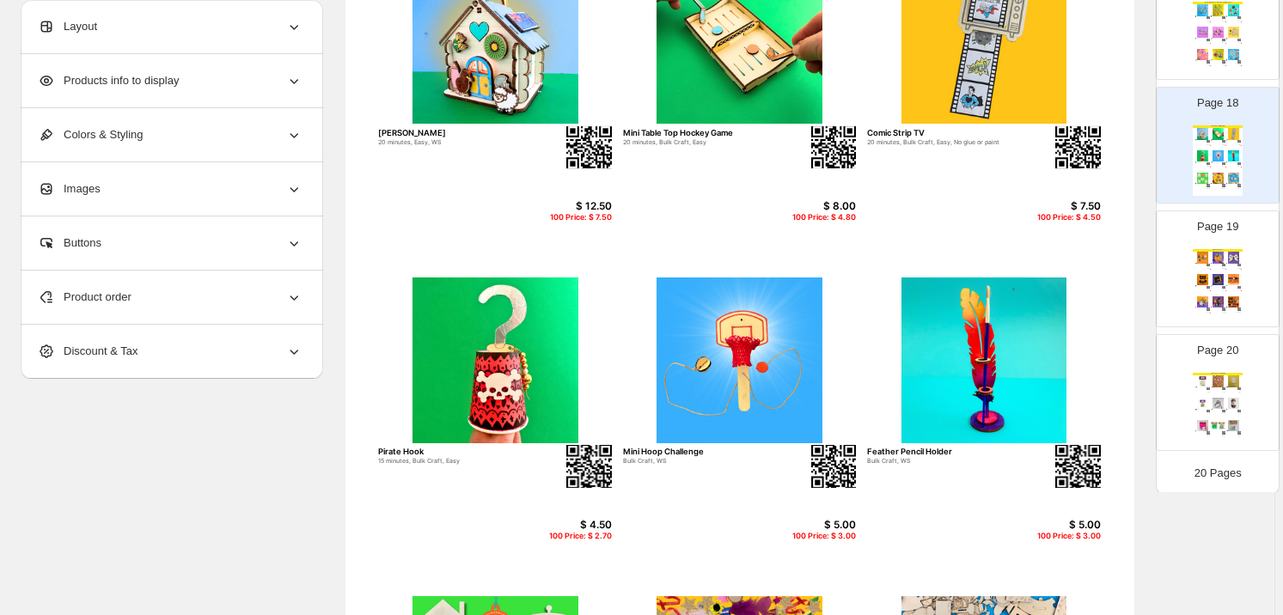
click at [1214, 376] on img at bounding box center [1218, 381] width 15 height 11
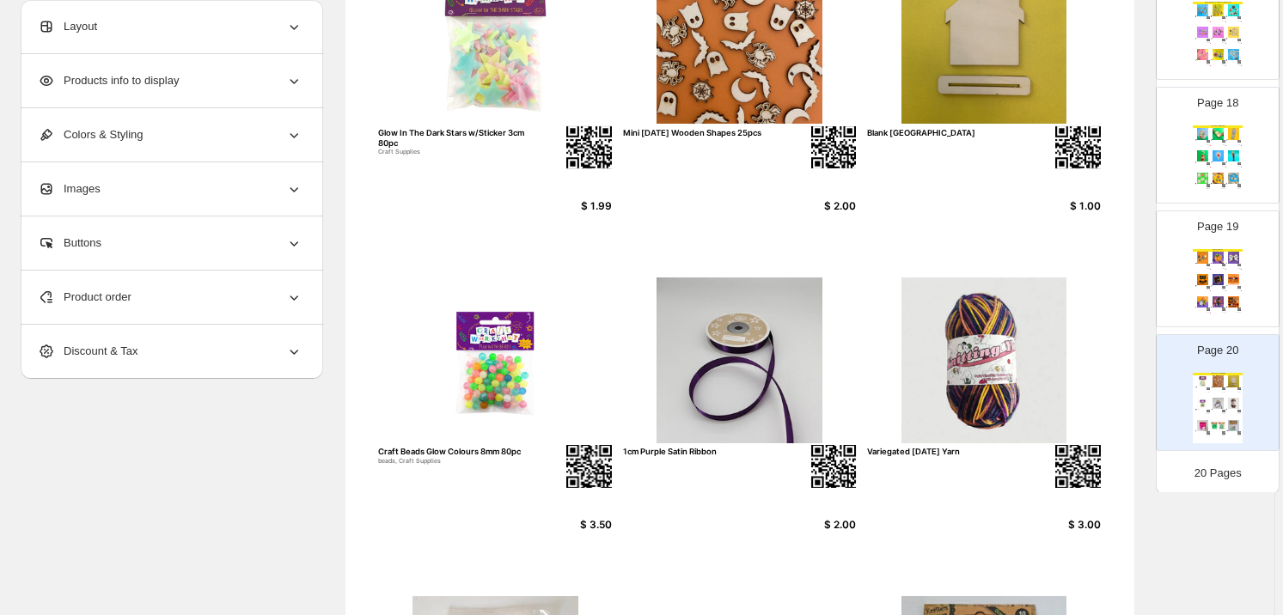
scroll to position [108, 0]
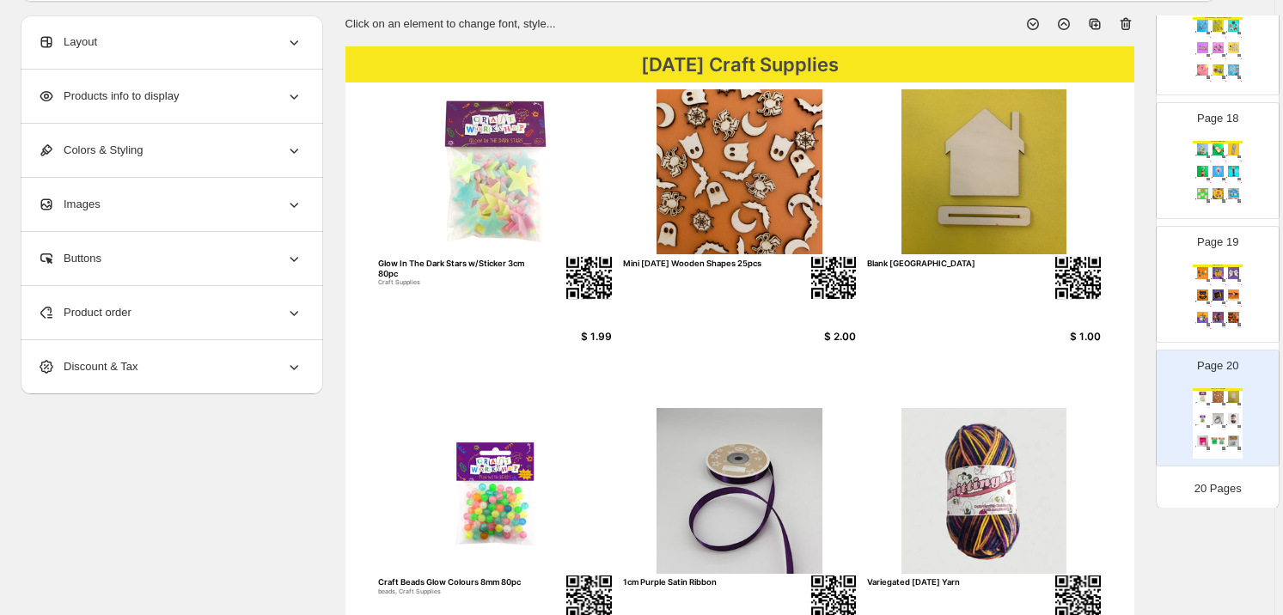
click at [1211, 290] on img at bounding box center [1218, 295] width 15 height 11
type input "**"
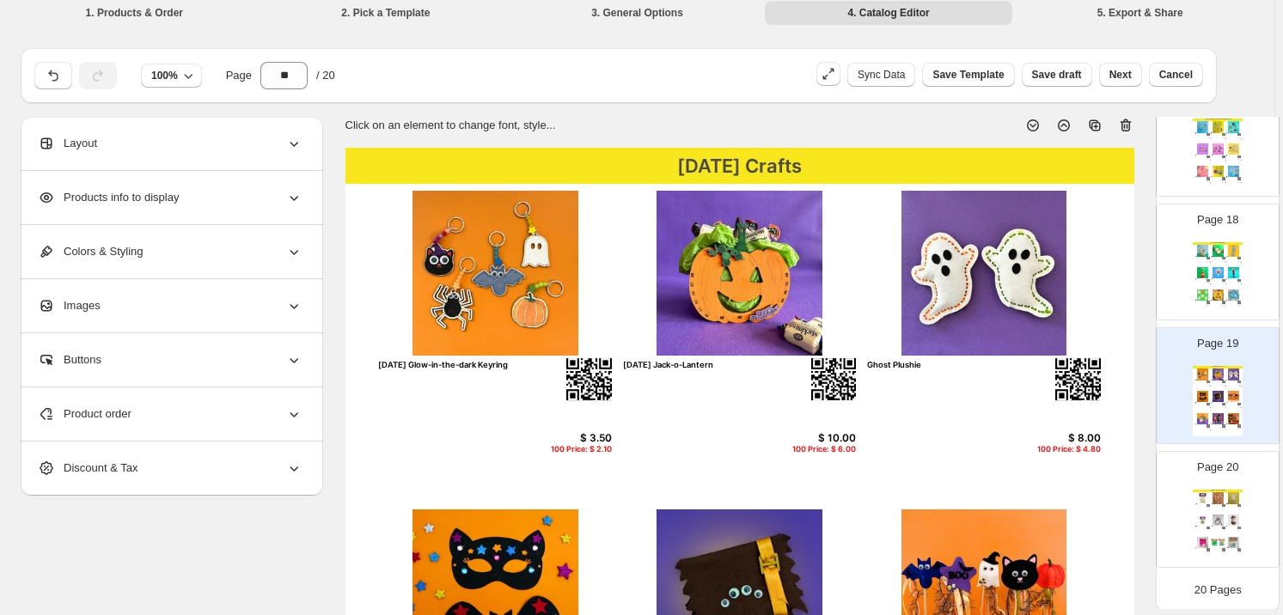
scroll to position [0, 0]
